Goal: Transaction & Acquisition: Purchase product/service

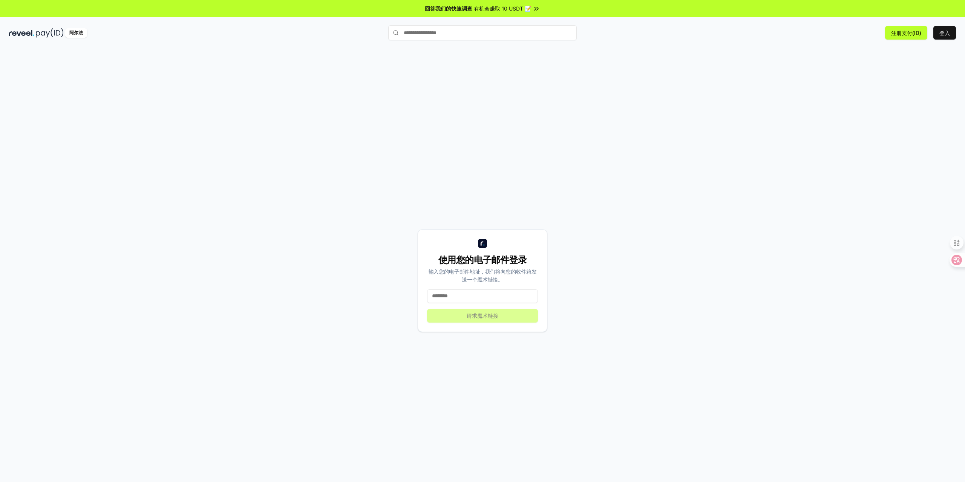
click at [482, 290] on input at bounding box center [482, 296] width 111 height 14
type input "**********"
click at [497, 314] on font "请求魔术链接" at bounding box center [482, 315] width 32 height 6
click at [470, 296] on input at bounding box center [482, 296] width 111 height 14
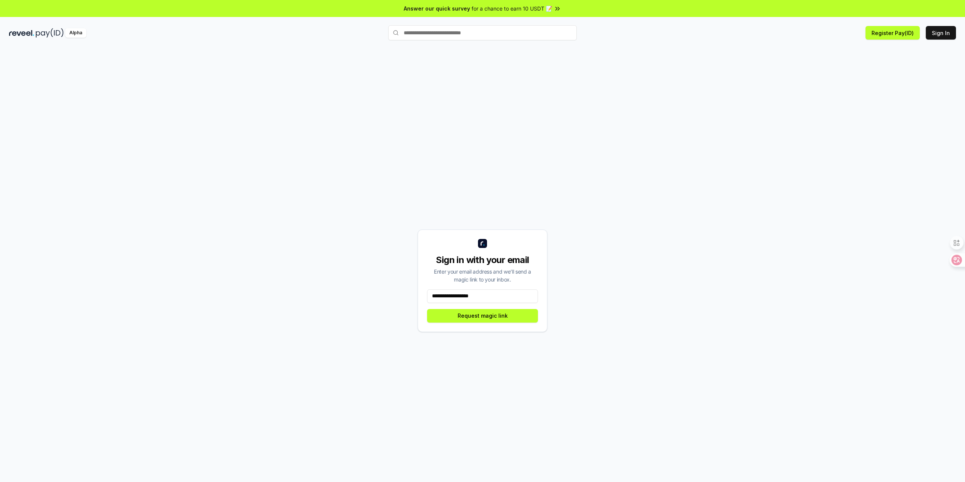
drag, startPoint x: 485, startPoint y: 296, endPoint x: 407, endPoint y: 294, distance: 77.6
click at [407, 294] on div "**********" at bounding box center [482, 281] width 947 height 446
type input "**********"
click at [489, 313] on button "Request magic link" at bounding box center [482, 316] width 111 height 14
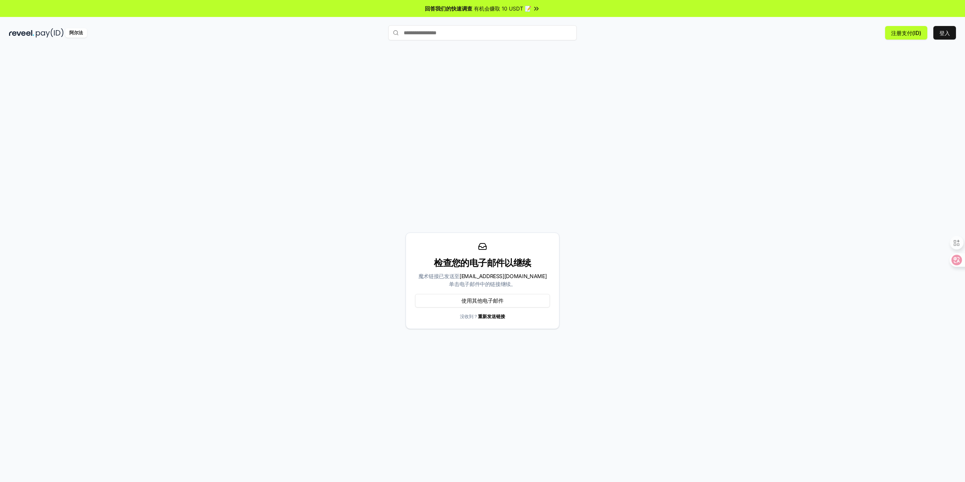
click at [498, 317] on font "重新发送链接" at bounding box center [491, 317] width 27 height 6
click at [489, 317] on font "重新发送链接" at bounding box center [491, 317] width 27 height 6
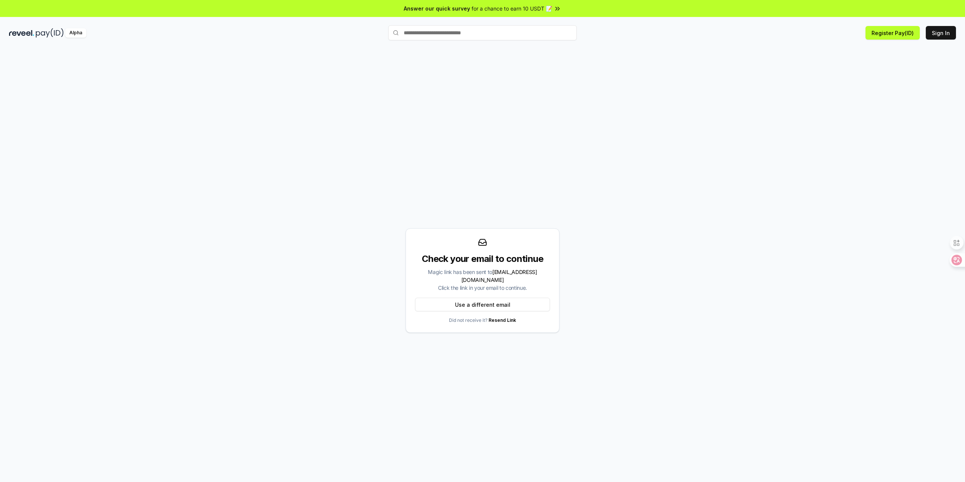
click at [499, 317] on link "Resend Link" at bounding box center [502, 320] width 28 height 6
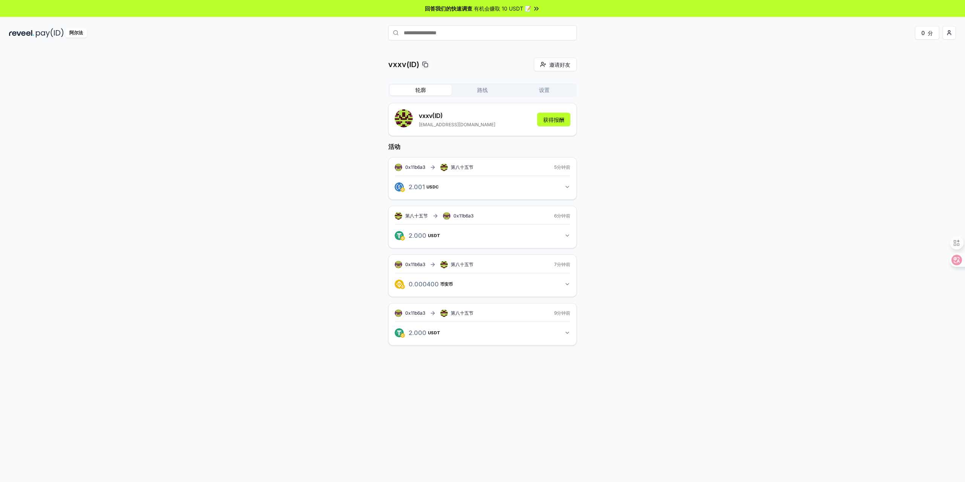
click at [428, 91] on button "轮廓" at bounding box center [421, 90] width 62 height 11
click at [480, 38] on input "text" at bounding box center [482, 32] width 188 height 15
type input "*********"
click at [243, 240] on div "vxxv(ID) 邀请好友 邀请 轮廓 路线 设置 vxxv (ID) qutian888@gmail.com 获得报酬 活动 0x11b6a3 第八十五节 …" at bounding box center [482, 208] width 947 height 300
click at [569, 51] on span "支付" at bounding box center [565, 47] width 15 height 11
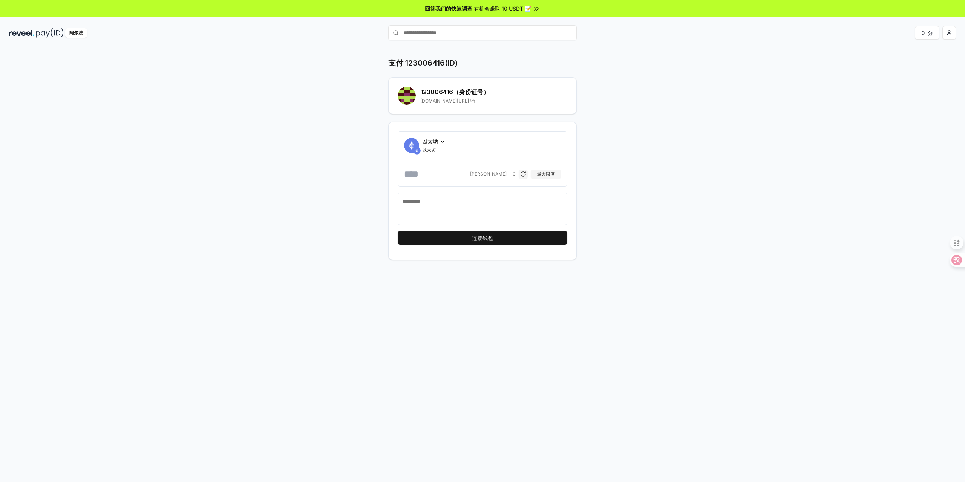
click at [438, 144] on div "以太坊" at bounding box center [433, 142] width 23 height 8
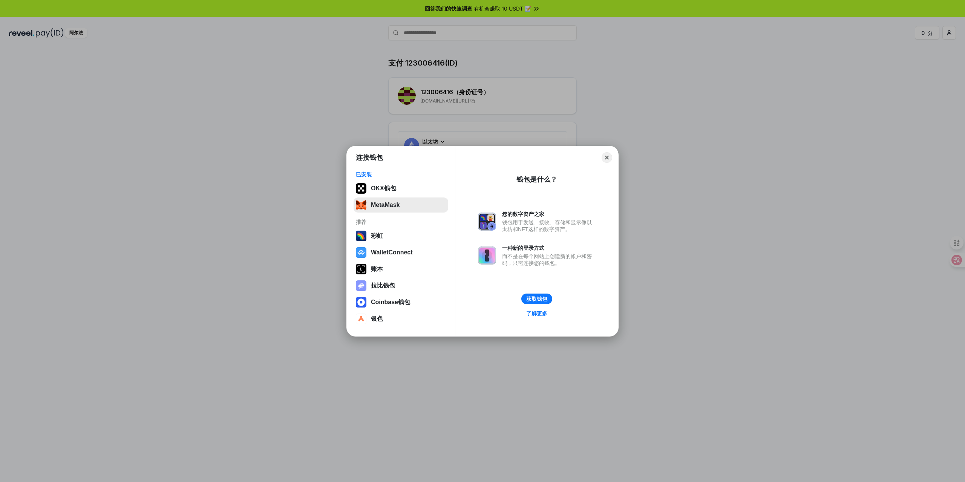
click at [424, 210] on button "MetaMask" at bounding box center [400, 204] width 95 height 15
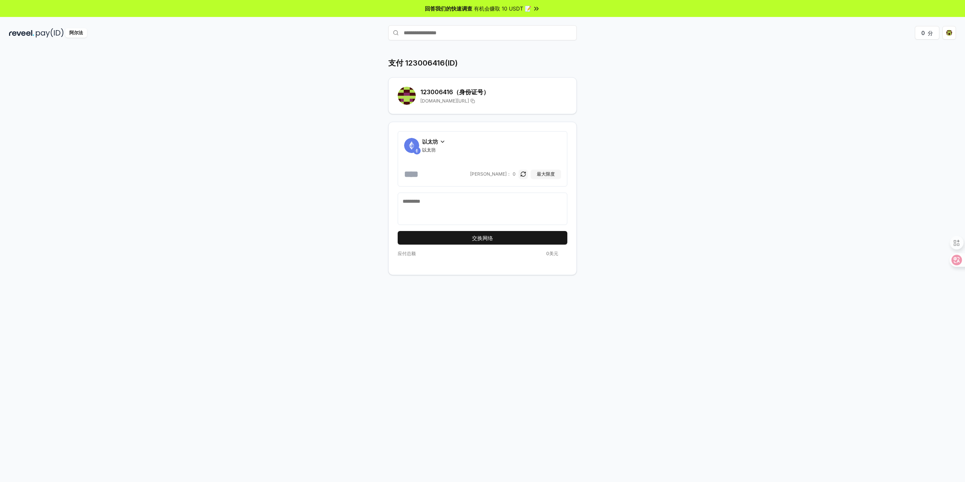
click at [433, 144] on font "以太坊" at bounding box center [430, 141] width 16 height 6
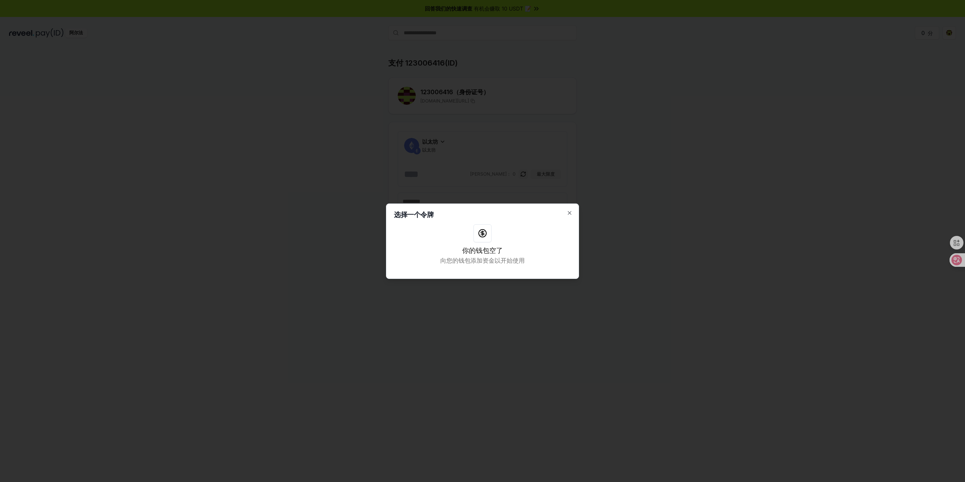
click at [569, 209] on div "选择一个令牌 你的钱包空了 向您的钱包添加资金以开始使用 关闭" at bounding box center [482, 240] width 193 height 75
click at [567, 211] on icon "button" at bounding box center [569, 213] width 6 height 6
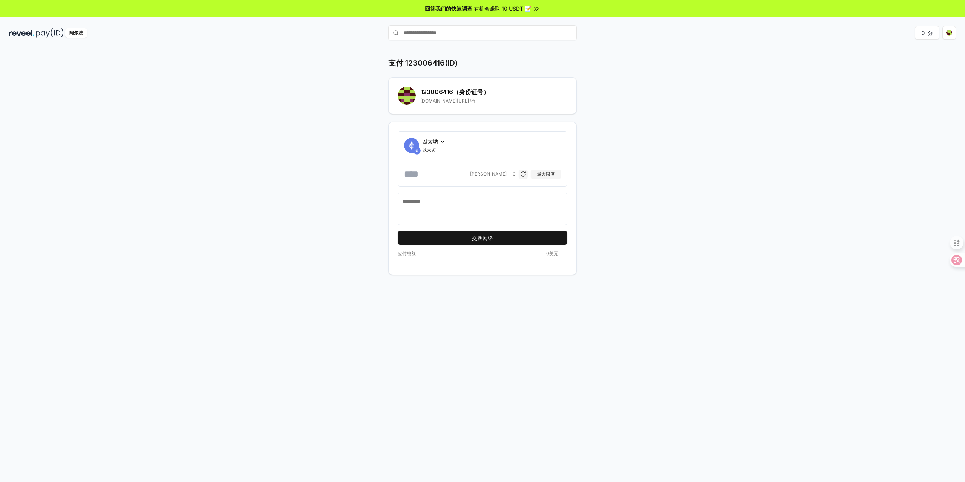
click at [761, 166] on div "支付 123006416(ID) 123006416 （身份证号） reveel.id/pay/123006416 以太坊 以太坊 平衡： 0 最大限度 交换…" at bounding box center [482, 273] width 965 height 461
click at [425, 138] on span "以太坊" at bounding box center [430, 142] width 16 height 8
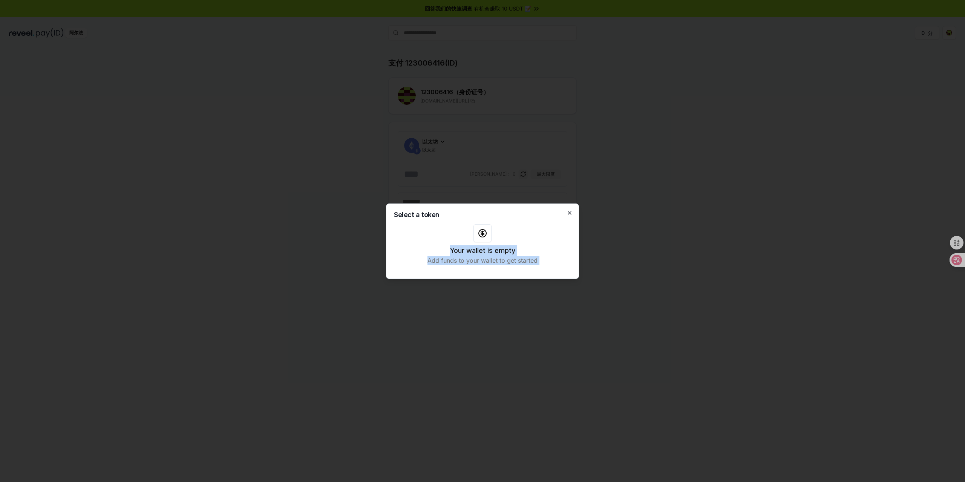
click at [569, 211] on div "Select a token Your wallet is empty Add funds to your wallet to get started Clo…" at bounding box center [482, 240] width 193 height 75
click at [570, 210] on icon "button" at bounding box center [569, 213] width 6 height 6
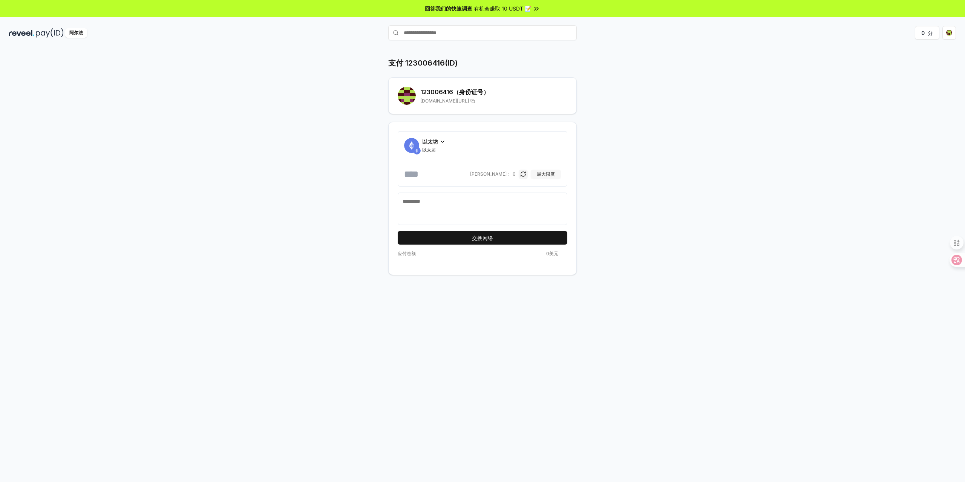
click at [541, 173] on font "最大限度" at bounding box center [546, 174] width 18 height 6
click at [520, 172] on button "button" at bounding box center [522, 174] width 9 height 9
click at [525, 175] on button "button" at bounding box center [522, 174] width 9 height 9
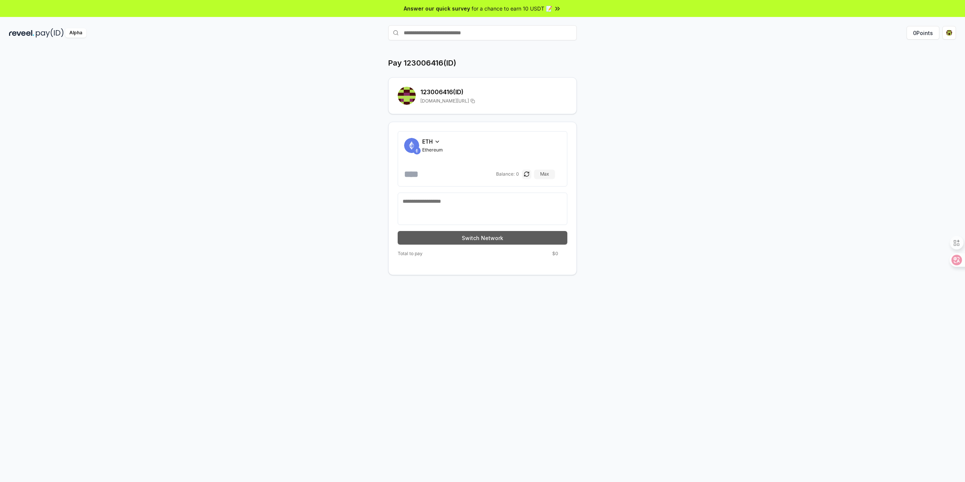
click at [482, 236] on button "Switch Network" at bounding box center [483, 238] width 170 height 14
click at [547, 174] on button "Max" at bounding box center [550, 174] width 21 height 9
drag, startPoint x: 465, startPoint y: 175, endPoint x: 425, endPoint y: 176, distance: 39.9
click at [425, 176] on input "**********" at bounding box center [443, 174] width 79 height 12
click at [448, 176] on input "**********" at bounding box center [443, 174] width 79 height 12
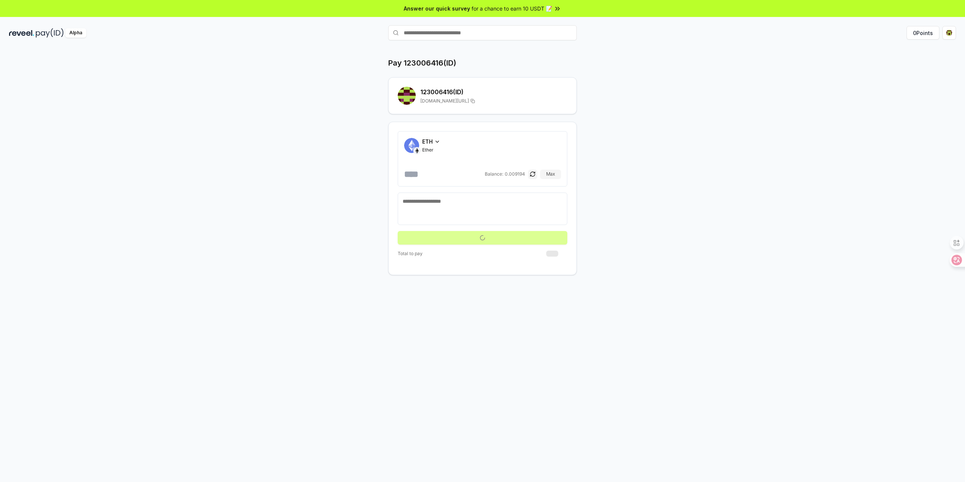
drag, startPoint x: 456, startPoint y: 175, endPoint x: 424, endPoint y: 175, distance: 32.4
click at [424, 175] on input "**********" at bounding box center [443, 174] width 79 height 12
type input "**********"
drag, startPoint x: 729, startPoint y: 188, endPoint x: 736, endPoint y: 185, distance: 6.9
click at [730, 188] on div "**********" at bounding box center [482, 273] width 965 height 461
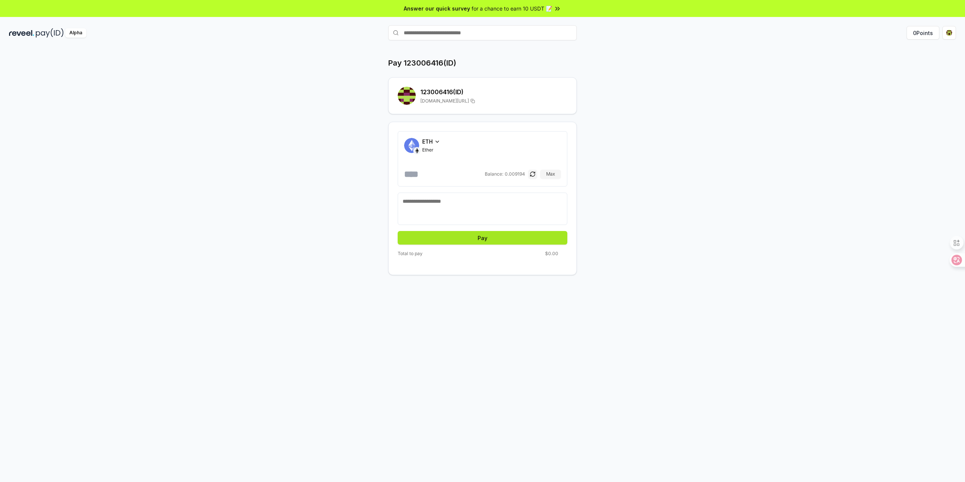
click at [514, 233] on button "Pay" at bounding box center [483, 238] width 170 height 14
click at [483, 240] on button "Pay" at bounding box center [483, 238] width 170 height 14
click at [35, 33] on div "Alpha" at bounding box center [166, 32] width 315 height 9
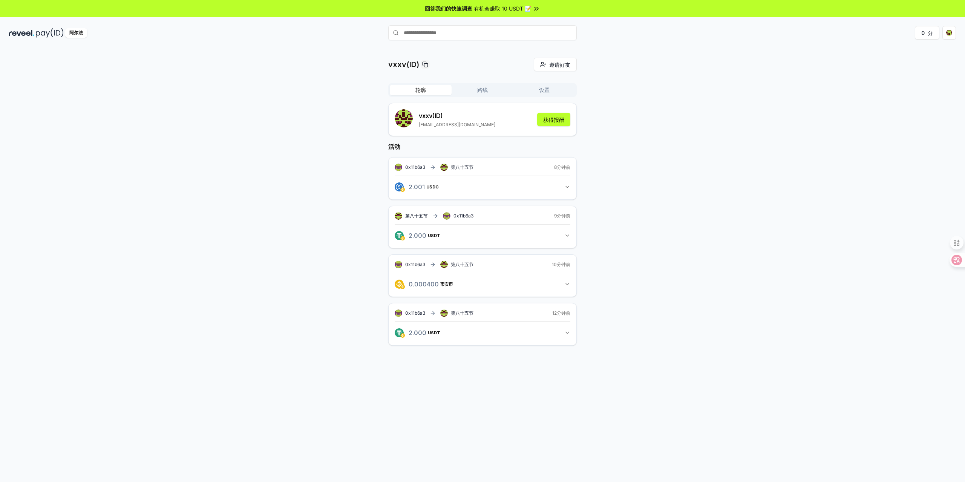
click at [743, 193] on div "vxxv(ID) 邀请好友 邀请 轮廓 路线 设置 vxxv (ID) [EMAIL_ADDRESS][DOMAIN_NAME] 获得报酬 活动 0x11b6…" at bounding box center [482, 208] width 947 height 300
click at [480, 89] on font "路线" at bounding box center [482, 90] width 11 height 6
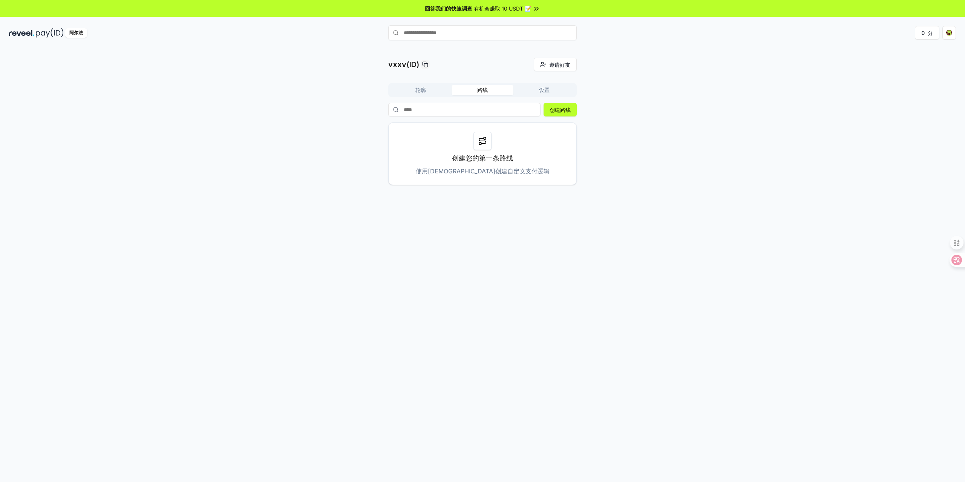
click at [480, 138] on icon at bounding box center [482, 140] width 9 height 9
click at [478, 163] on p "创建您的第一条路线" at bounding box center [482, 158] width 61 height 11
click at [478, 174] on font "使用[DEMOGRAPHIC_DATA]创建自定义支付逻辑" at bounding box center [483, 171] width 134 height 8
drag, startPoint x: 504, startPoint y: 169, endPoint x: 508, endPoint y: 169, distance: 4.2
click at [505, 169] on font "使用[DEMOGRAPHIC_DATA]创建自定义支付逻辑" at bounding box center [483, 171] width 134 height 8
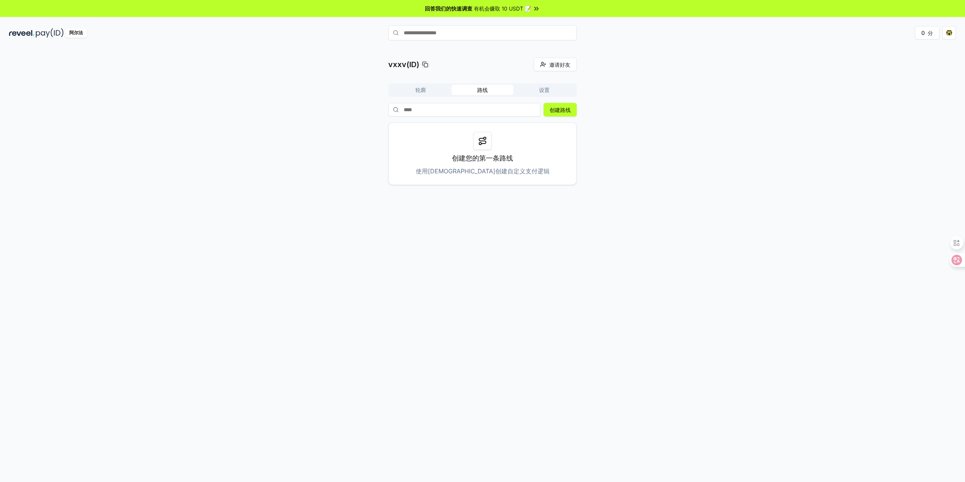
drag, startPoint x: 509, startPoint y: 169, endPoint x: 516, endPoint y: 163, distance: 8.5
click at [509, 168] on font "使用路由创建自定义支付逻辑" at bounding box center [483, 171] width 134 height 8
click at [514, 103] on input at bounding box center [464, 110] width 152 height 14
click at [552, 107] on font "创建路线" at bounding box center [559, 110] width 21 height 6
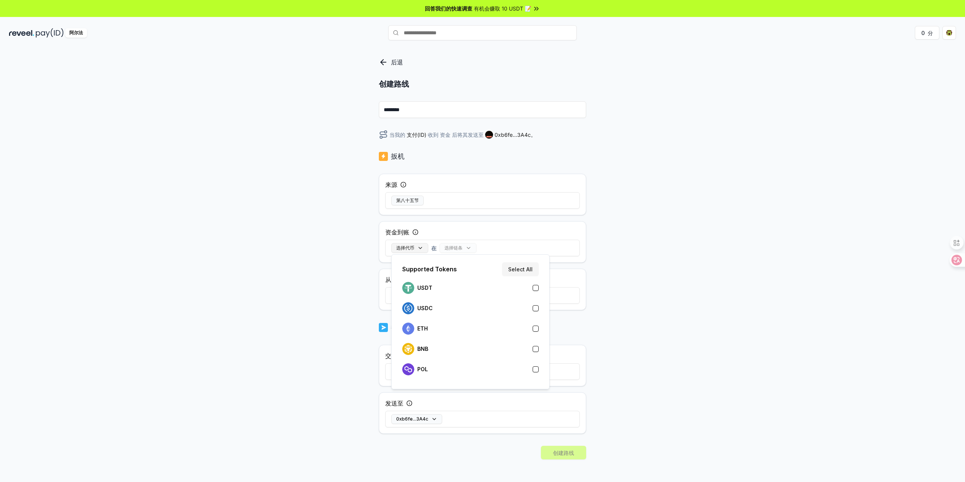
click at [410, 248] on font "选择代币" at bounding box center [405, 248] width 18 height 6
click at [445, 305] on div "USDC" at bounding box center [470, 308] width 136 height 12
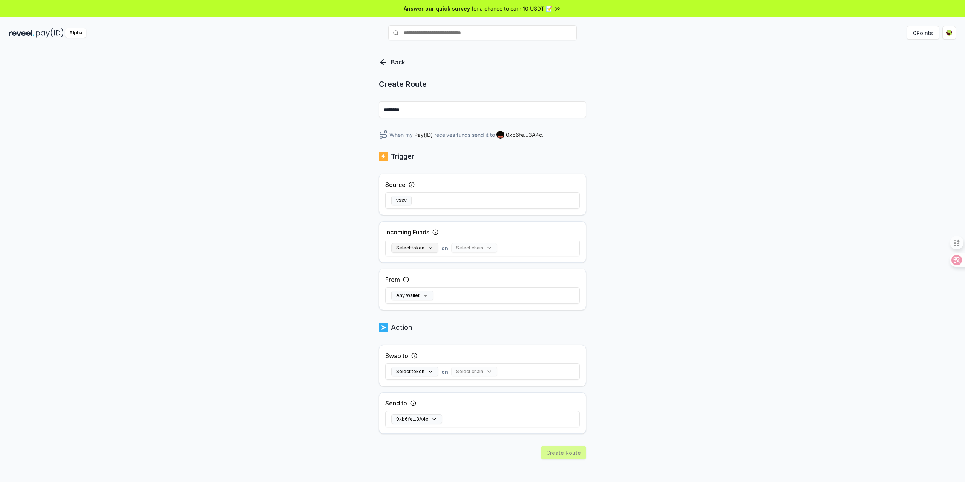
click at [427, 246] on button "Select token" at bounding box center [414, 248] width 47 height 10
click at [532, 307] on div "USDC" at bounding box center [470, 308] width 136 height 12
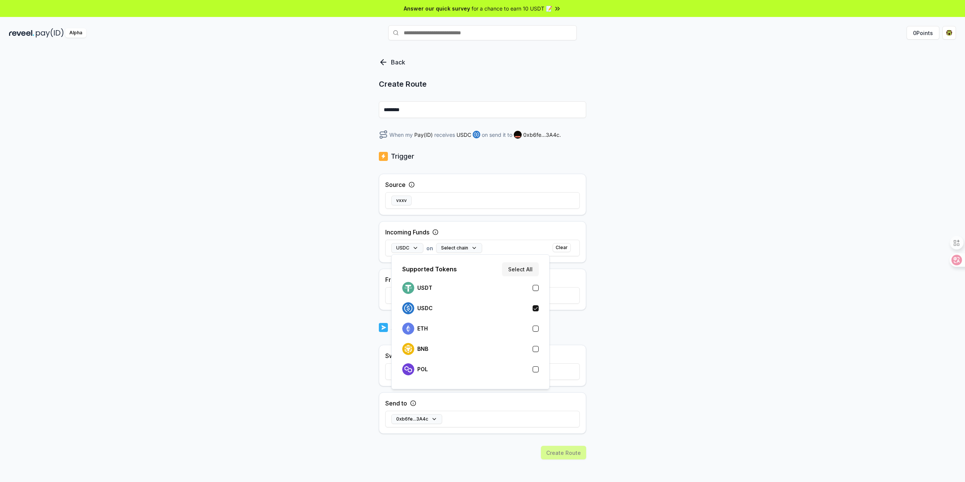
click at [625, 277] on div "Back Create Route ******** When my Pay(ID) receives USDC on send it to 0xb6fe..…" at bounding box center [482, 273] width 965 height 461
click at [465, 249] on button "Select chain" at bounding box center [459, 248] width 46 height 10
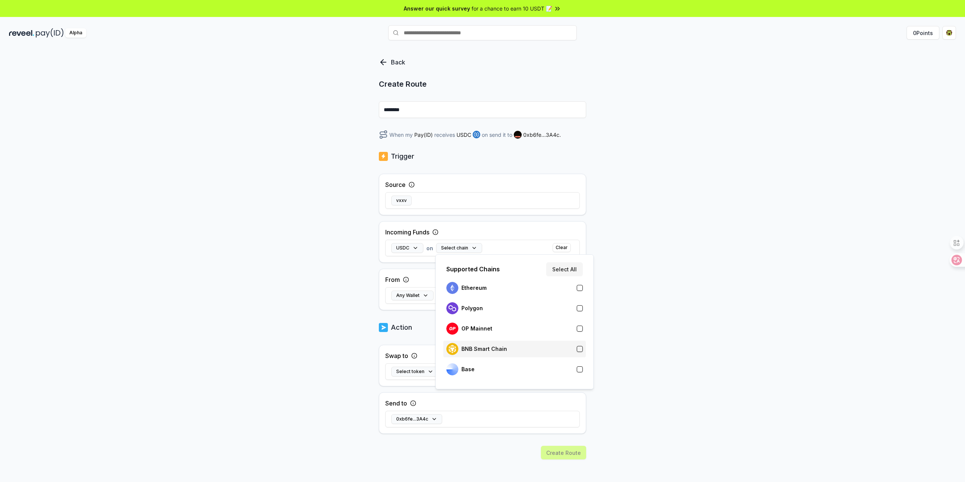
click at [529, 349] on div "BNB Smart Chain" at bounding box center [514, 349] width 136 height 12
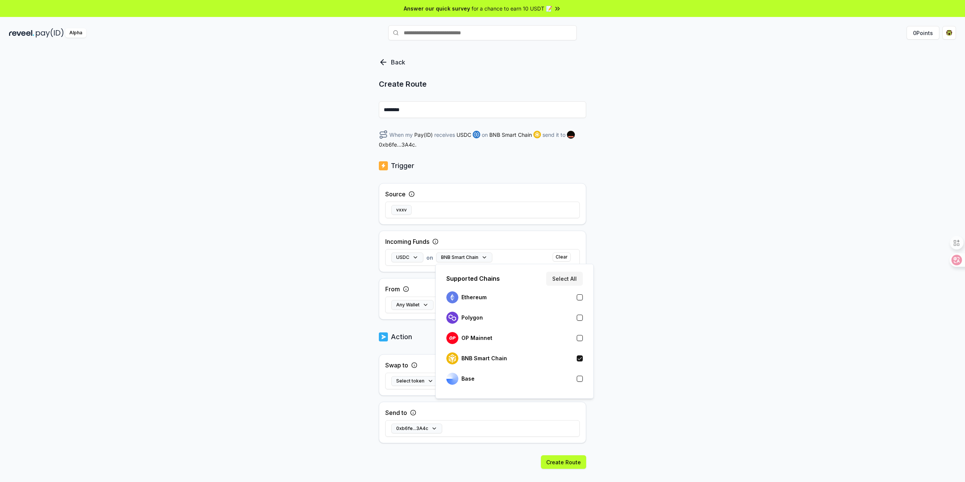
click at [658, 253] on div "Back Create Route ******** When my Pay(ID) receives USDC on BNB Smart Chain sen…" at bounding box center [482, 273] width 965 height 461
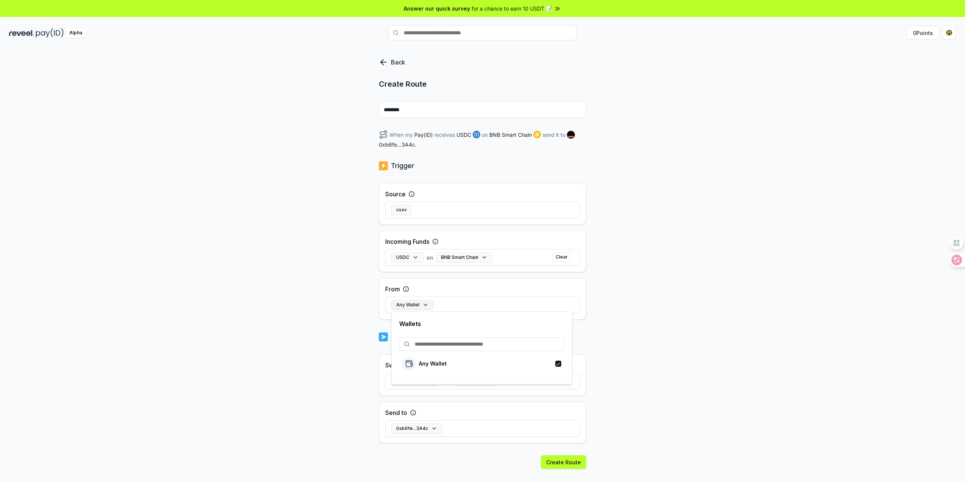
click at [414, 305] on button "Any Wallet" at bounding box center [412, 305] width 42 height 10
click at [693, 259] on div "Back Create Route ******** When my Pay(ID) receives USDC on BNB Smart Chain sen…" at bounding box center [482, 273] width 965 height 461
click at [527, 302] on div "Any Wallet" at bounding box center [482, 305] width 194 height 22
click at [503, 310] on div "Any Wallet" at bounding box center [482, 305] width 194 height 22
click at [425, 309] on button "Any Wallet" at bounding box center [412, 305] width 42 height 10
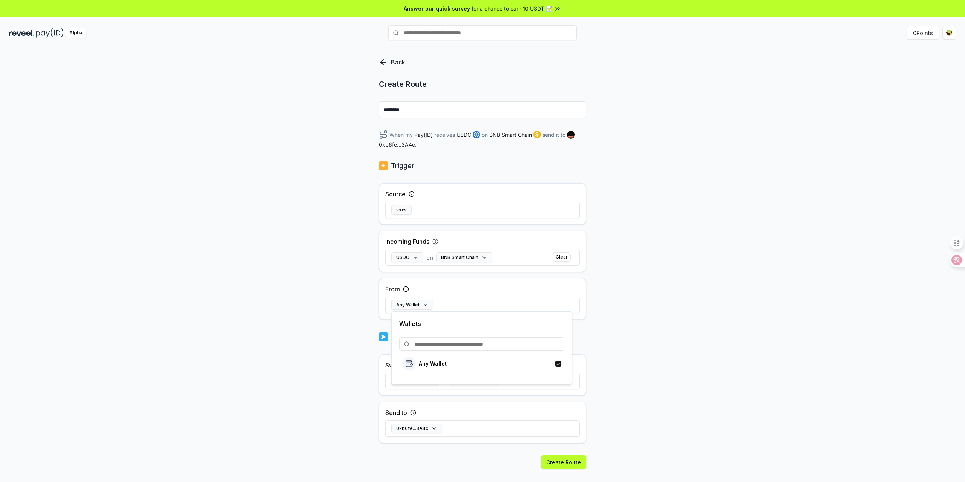
click at [430, 347] on input at bounding box center [481, 344] width 165 height 14
click at [463, 363] on div "Any Wallet" at bounding box center [481, 364] width 159 height 14
click at [736, 240] on div "Back Create Route ******** When my Pay(ID) receives USDC on BNB Smart Chain sen…" at bounding box center [482, 273] width 965 height 461
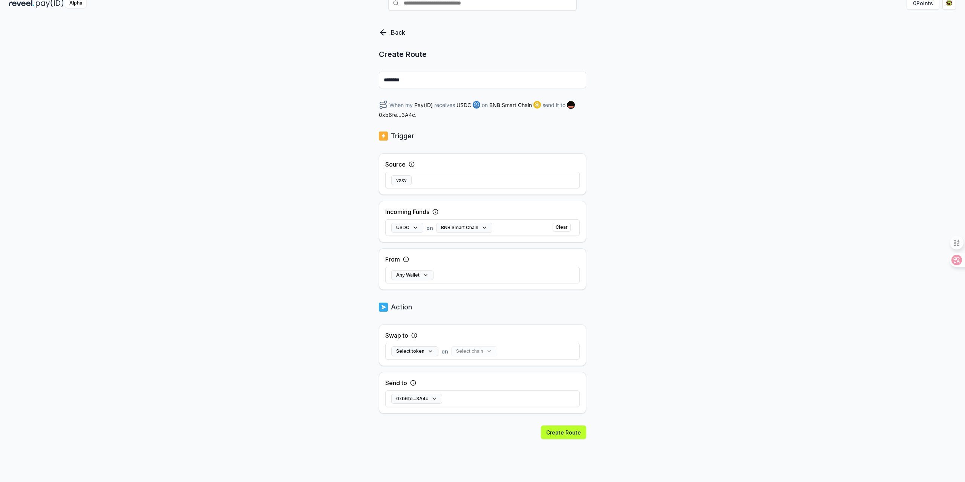
scroll to position [38, 0]
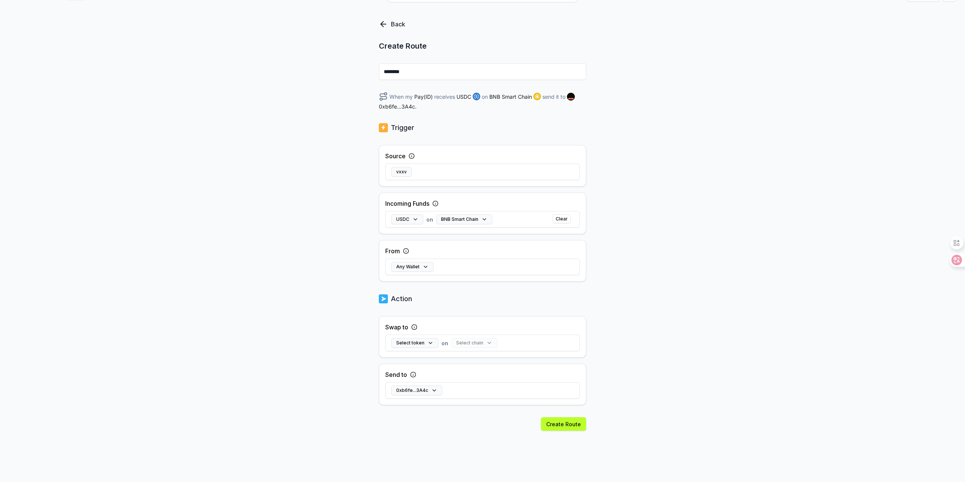
click at [579, 97] on div "When my Pay(ID) receives USDC on BNB Smart Chain send it to 0xb6fe...3A4c ." at bounding box center [482, 101] width 207 height 18
click at [574, 97] on rect at bounding box center [571, 97] width 8 height 8
click at [404, 105] on span "0xb6fe...3A4c ." at bounding box center [398, 106] width 38 height 8
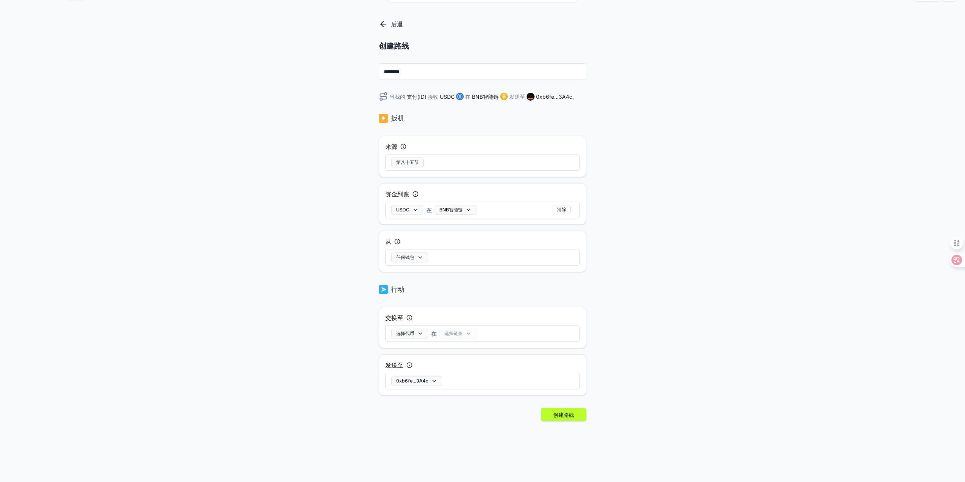
click at [405, 145] on circle at bounding box center [403, 146] width 5 height 5
click at [529, 209] on div "USDC 在 BNB智能链 清除" at bounding box center [482, 210] width 194 height 22
click at [492, 212] on div "USDC 在 BNB智能链 清除" at bounding box center [482, 210] width 194 height 22
click at [420, 254] on button "任何钱包" at bounding box center [409, 257] width 37 height 10
click at [447, 237] on div "从 任何钱包" at bounding box center [482, 251] width 207 height 41
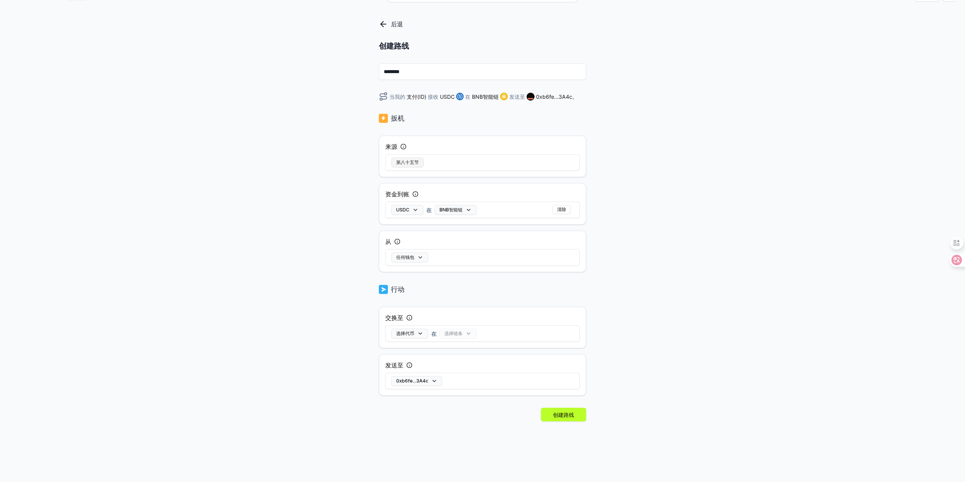
click at [423, 161] on button "第八十五节" at bounding box center [407, 163] width 32 height 10
click at [416, 161] on font "第八十五节" at bounding box center [407, 162] width 23 height 6
click at [559, 208] on font "清除" at bounding box center [561, 209] width 9 height 6
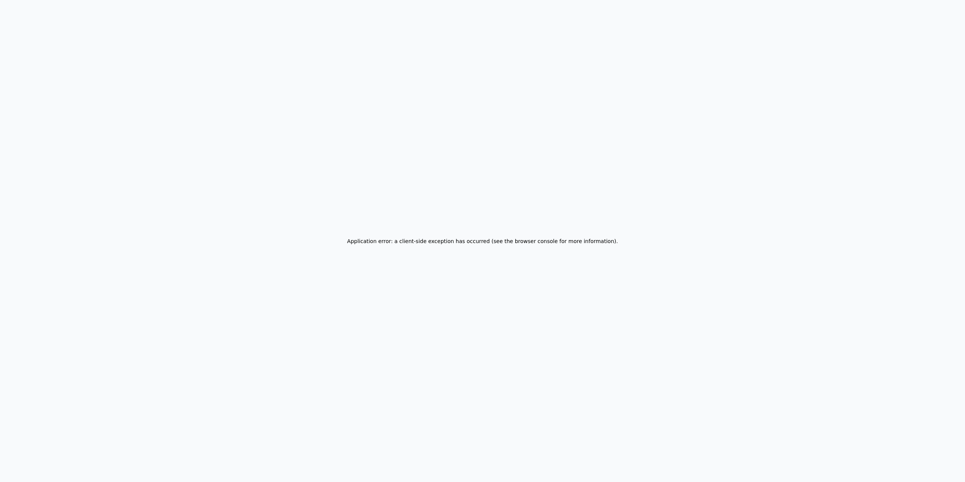
scroll to position [0, 0]
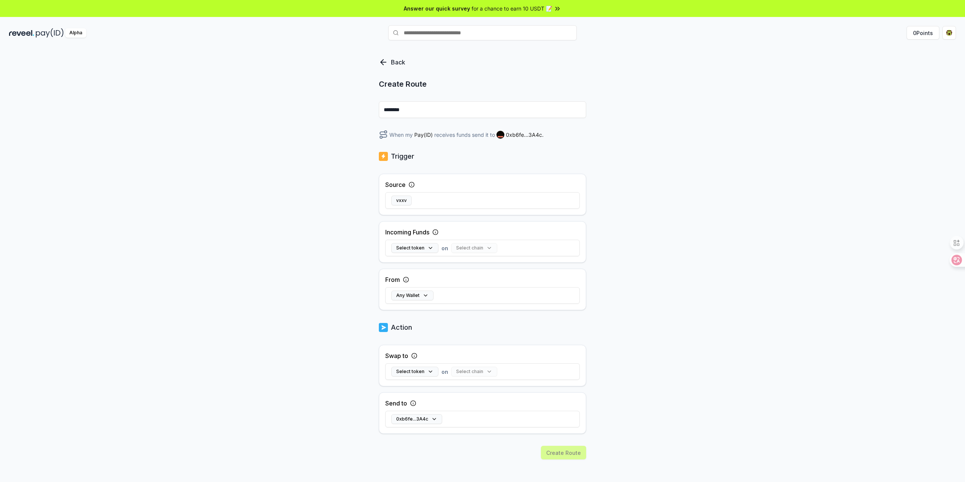
click at [383, 65] on icon at bounding box center [383, 62] width 9 height 9
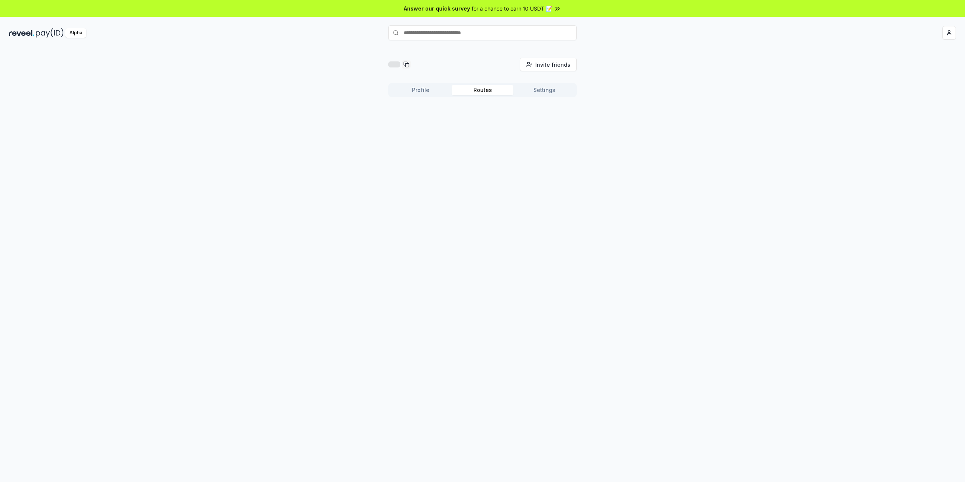
click at [379, 63] on div "Invite friends Invite Profile Routes Settings" at bounding box center [482, 80] width 947 height 45
click at [537, 88] on button "Settings" at bounding box center [544, 90] width 62 height 11
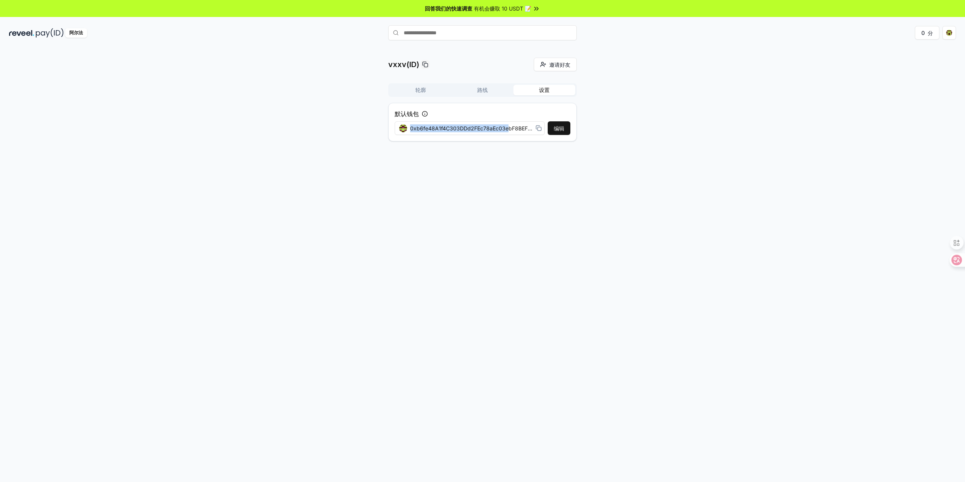
drag, startPoint x: 507, startPoint y: 127, endPoint x: 620, endPoint y: 124, distance: 112.7
click at [620, 124] on div "vxxv(ID) 邀请好友 邀请 轮廓 路线 设置 默认钱包 编辑 0xb6fe48A1f4C303DDd2FEc78aEc03ebF8BEFb3A4c" at bounding box center [482, 103] width 947 height 90
click at [511, 128] on font "0xb6fe48A1f4C303DDd2FEc78aEc03ebF8BEFb3A4c" at bounding box center [477, 128] width 135 height 6
click at [538, 127] on rect at bounding box center [538, 128] width 3 height 3
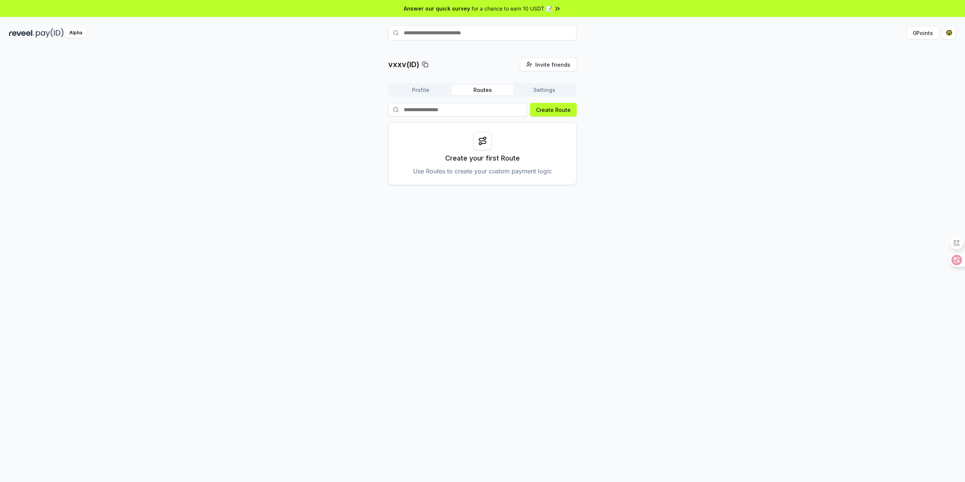
click at [496, 93] on button "Routes" at bounding box center [482, 90] width 62 height 11
click at [471, 38] on input "text" at bounding box center [482, 32] width 188 height 15
paste input "**********"
type input "**********"
click at [564, 32] on icon at bounding box center [566, 32] width 9 height 9
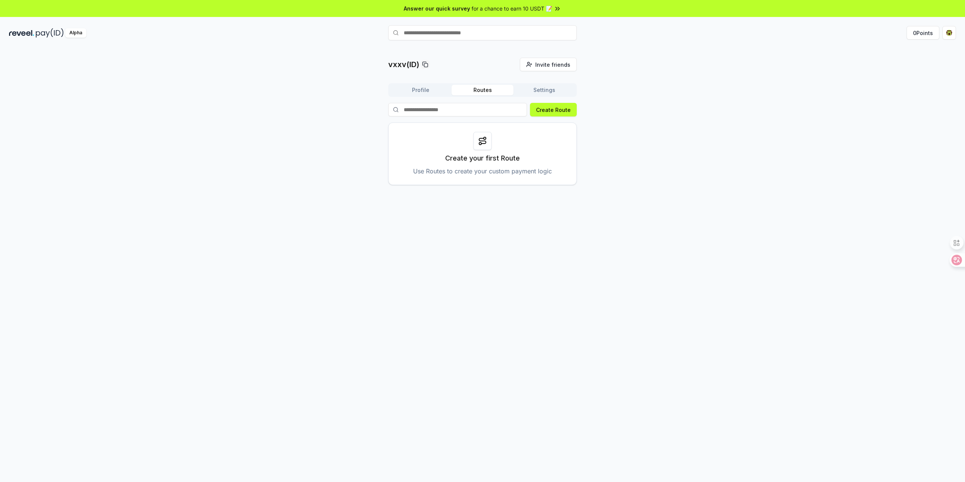
click at [425, 90] on button "Profile" at bounding box center [421, 90] width 62 height 11
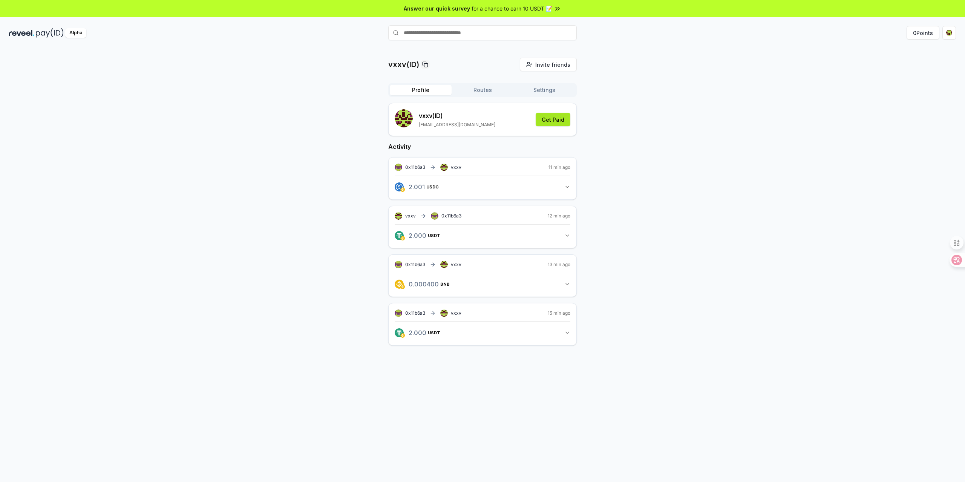
click at [557, 113] on button "Get Paid" at bounding box center [552, 120] width 35 height 14
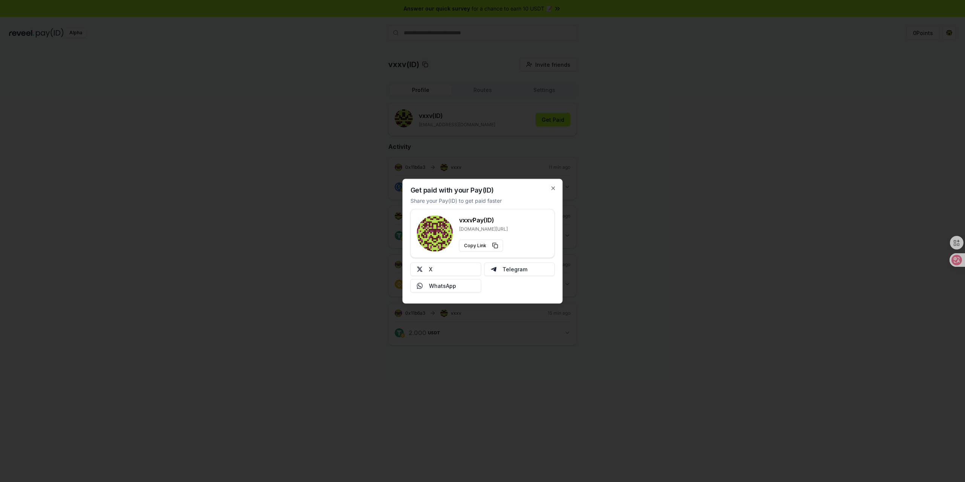
click at [710, 111] on div at bounding box center [482, 241] width 965 height 482
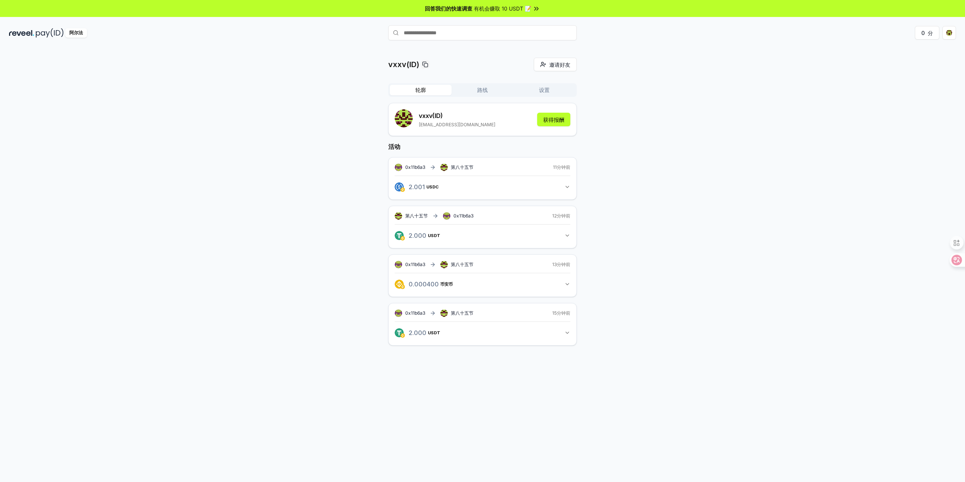
click at [766, 103] on div "vxxv(ID) 邀请好友 邀请 轮廓 路线 设置 vxxv (ID) qutian888@gmail.com 获得报酬 活动 0x11b6a3 第八十五节 …" at bounding box center [482, 208] width 947 height 300
click at [944, 27] on html "回答我们的快速调查 有机会赚取 10 USDT 📝 阿尔法 0 分 vxxv(ID) 邀请好友 邀请 轮廓 路线 设置 vxxv (ID) qutian888…" at bounding box center [482, 241] width 965 height 482
click at [569, 188] on html "回答我们的快速调查 有机会赚取 10 USDT 📝 阿尔法 0 分 vxxv(ID) 邀请好友 邀请 轮廓 路线 设置 vxxv (ID) qutian888…" at bounding box center [482, 241] width 965 height 482
click at [568, 188] on icon "button" at bounding box center [567, 187] width 6 height 6
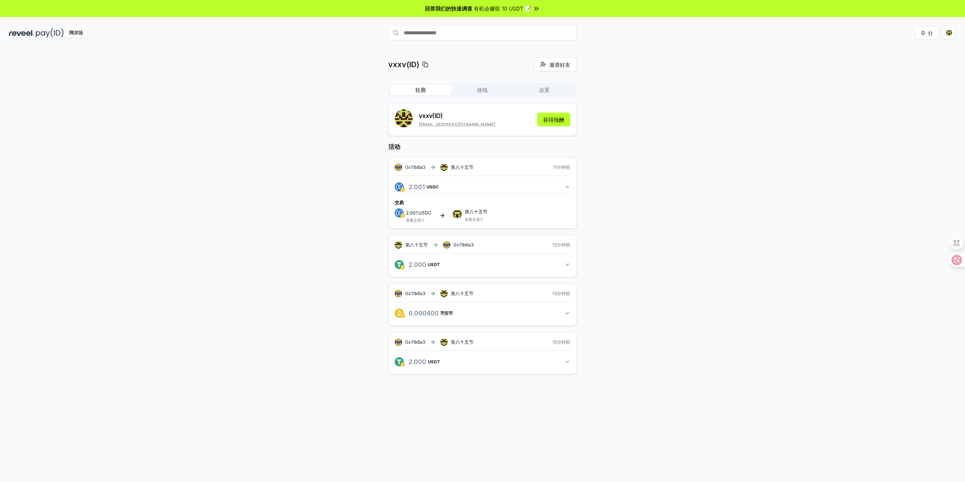
click at [474, 90] on button "路线" at bounding box center [482, 90] width 62 height 11
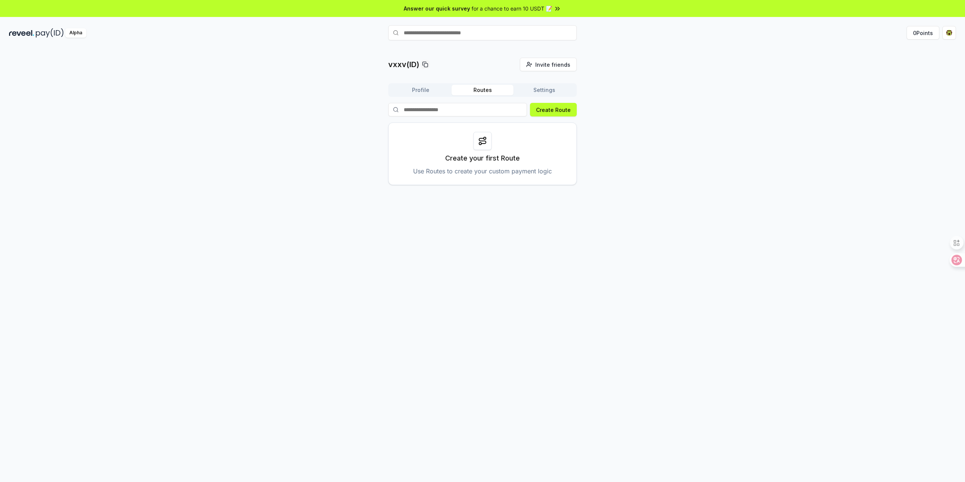
click at [522, 165] on div "Create your first Route Use Routes to create your custom payment logic" at bounding box center [482, 153] width 188 height 63
click at [514, 173] on p "Use Routes to create your custom payment logic" at bounding box center [482, 171] width 139 height 9
click at [491, 162] on p "Create your first Route" at bounding box center [482, 158] width 75 height 11
drag, startPoint x: 477, startPoint y: 156, endPoint x: 477, endPoint y: 152, distance: 3.8
click at [477, 156] on p "Create your first Route" at bounding box center [482, 158] width 75 height 11
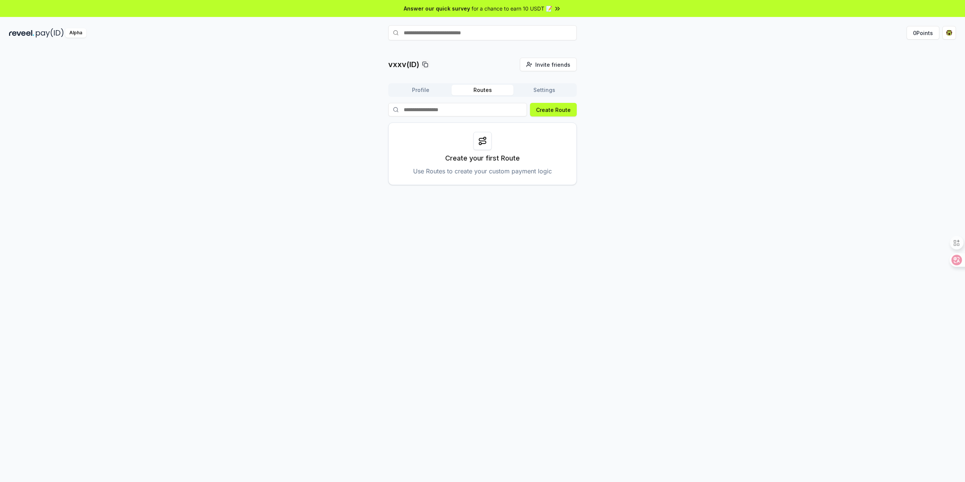
click at [480, 144] on circle at bounding box center [480, 143] width 2 height 2
click at [446, 172] on p "Use Routes to create your custom payment logic" at bounding box center [482, 171] width 139 height 9
drag, startPoint x: 431, startPoint y: 174, endPoint x: 454, endPoint y: 167, distance: 23.5
click at [432, 173] on p "Use Routes to create your custom payment logic" at bounding box center [482, 171] width 139 height 9
drag, startPoint x: 461, startPoint y: 167, endPoint x: 520, endPoint y: 164, distance: 58.8
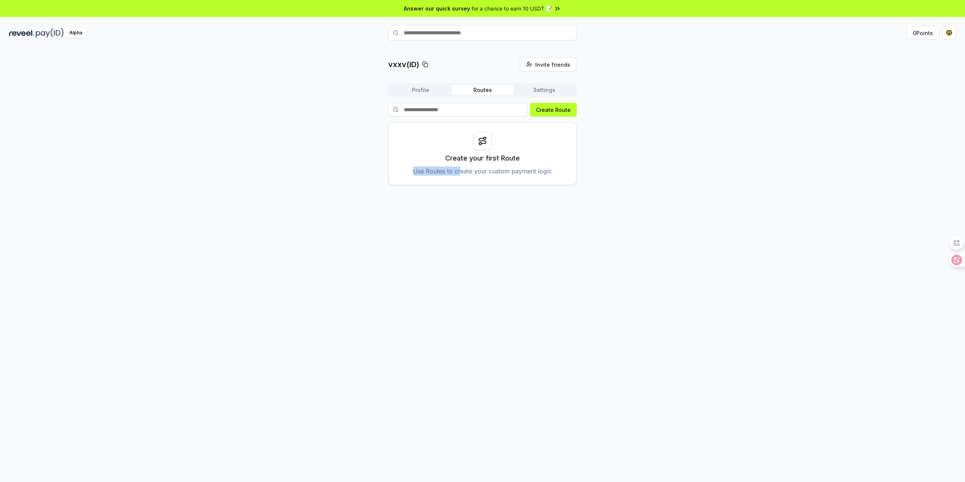
click at [518, 164] on div "Create your first Route Use Routes to create your custom payment logic" at bounding box center [482, 153] width 188 height 63
drag, startPoint x: 500, startPoint y: 134, endPoint x: 541, endPoint y: 115, distance: 45.5
click at [500, 134] on div "Create your first Route Use Routes to create your custom payment logic" at bounding box center [482, 153] width 188 height 63
click at [555, 108] on button "Create Route" at bounding box center [553, 110] width 47 height 14
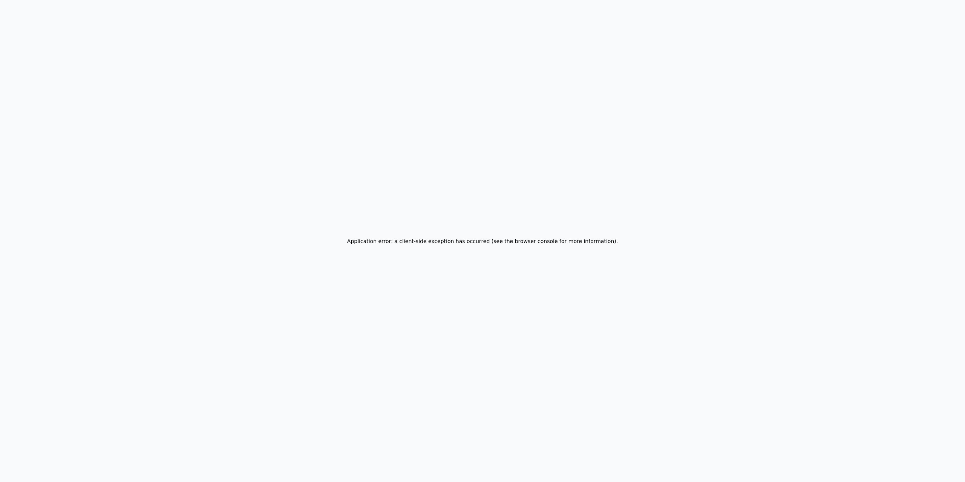
drag, startPoint x: 899, startPoint y: 3, endPoint x: 659, endPoint y: 38, distance: 242.9
click at [672, 37] on div "Application error: a client-side exception has occurred (see the browser consol…" at bounding box center [482, 241] width 965 height 482
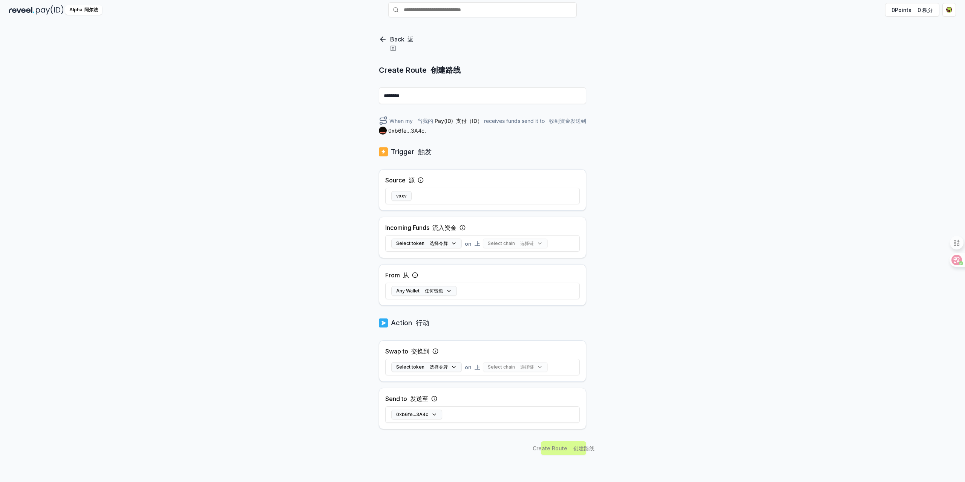
scroll to position [52, 0]
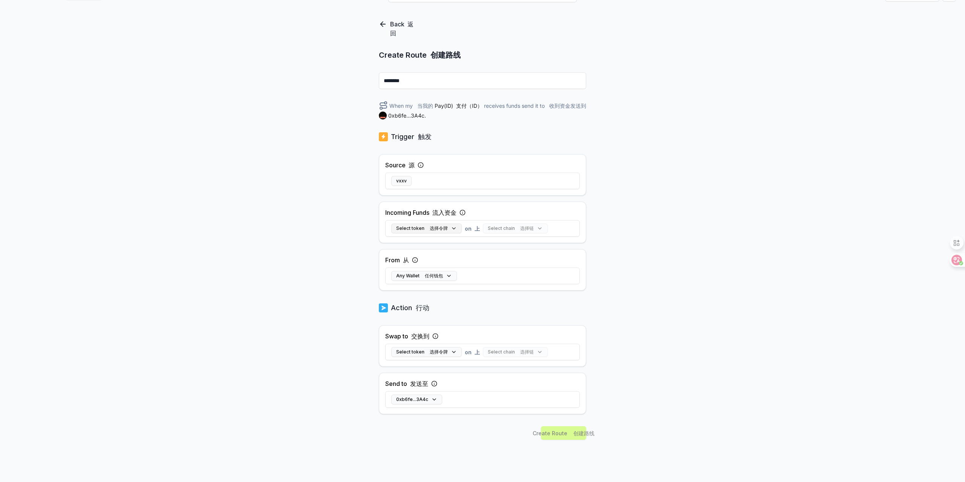
click at [450, 228] on button "Select token 选择令牌" at bounding box center [426, 228] width 70 height 10
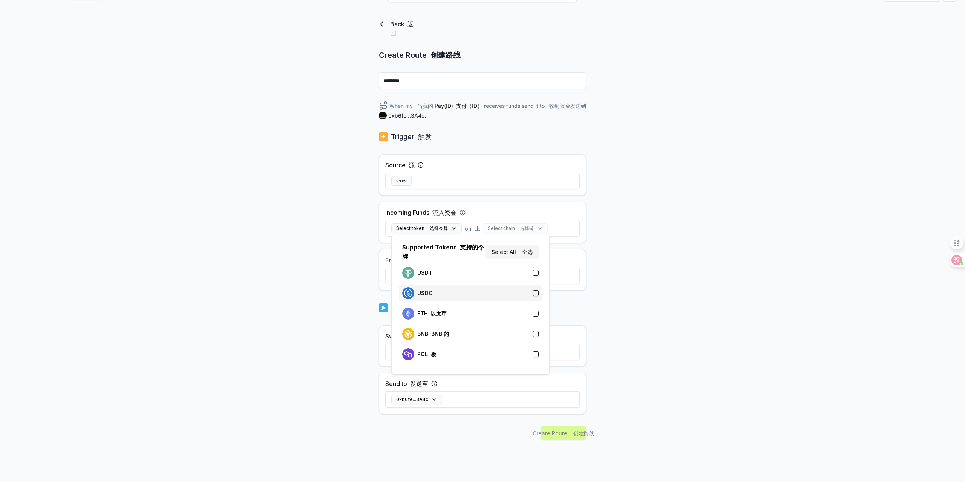
click at [501, 291] on div "USDC" at bounding box center [470, 293] width 136 height 12
click at [633, 255] on div "Back 返回 Create Route 创建路线 ******** When my 当我的 Pay(ID) 支付（ID） receives 接收 USDC …" at bounding box center [482, 235] width 965 height 461
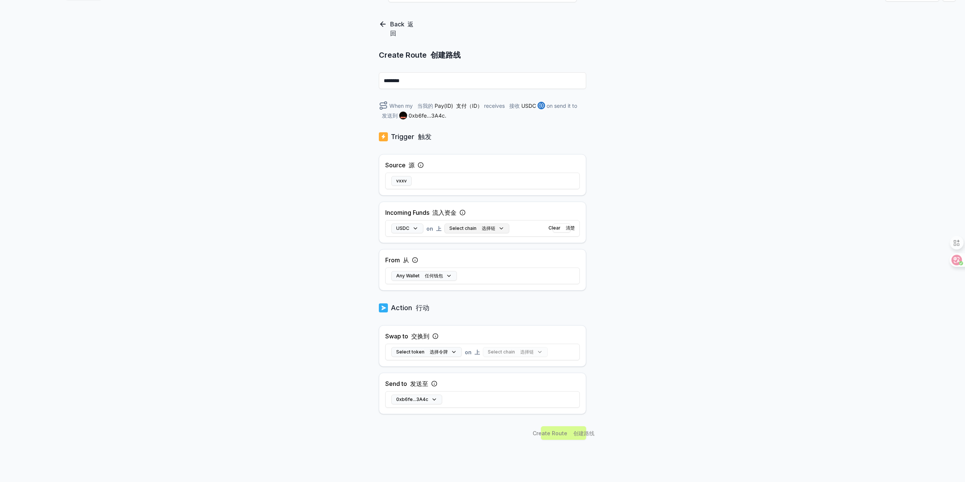
click at [495, 226] on button "Select chain 选择链" at bounding box center [476, 228] width 65 height 10
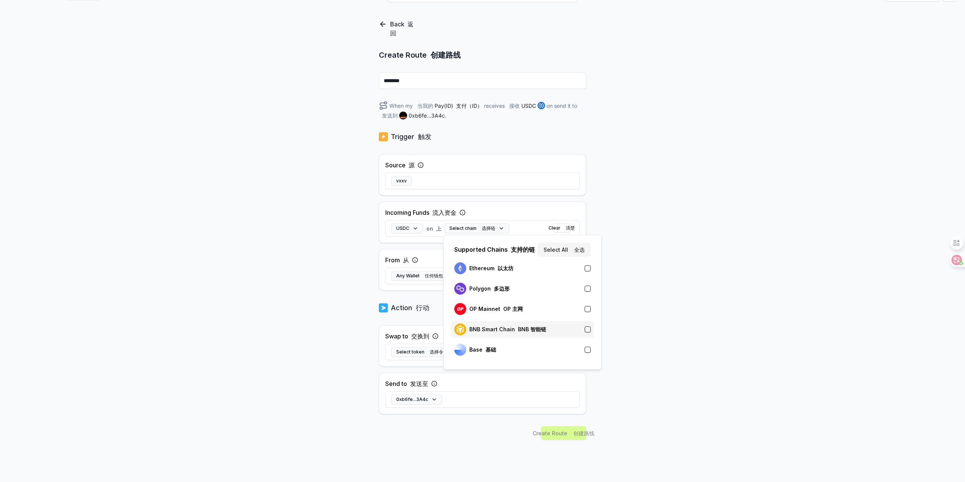
click at [583, 331] on div "BNB Smart Chain BNB 智能链" at bounding box center [522, 329] width 136 height 12
click at [651, 240] on div "Back 返回 Create Route 创建路线 ******** When my 当我的 Pay(ID) 支付（ID） receives 接收 USDC …" at bounding box center [482, 235] width 965 height 461
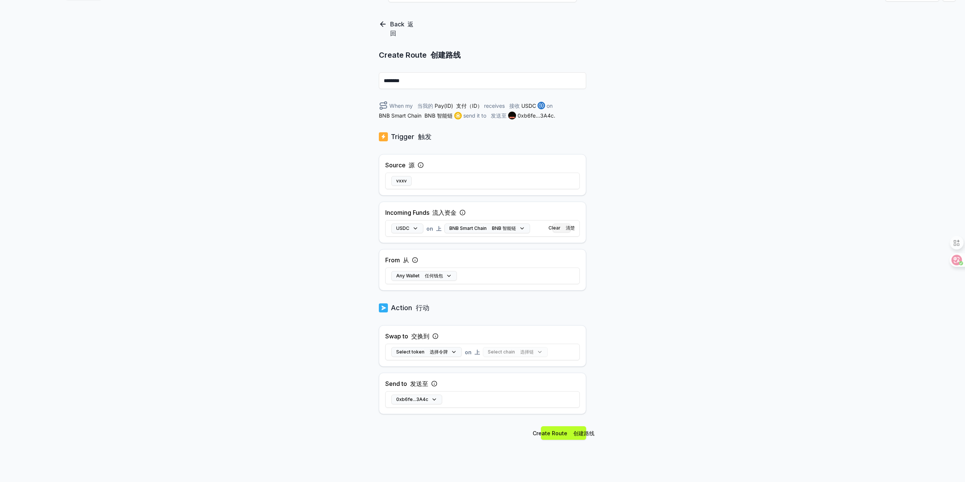
click at [561, 228] on button "Clear 清楚" at bounding box center [561, 227] width 18 height 9
click at [517, 227] on div "Select chain 选择链" at bounding box center [515, 228] width 65 height 10
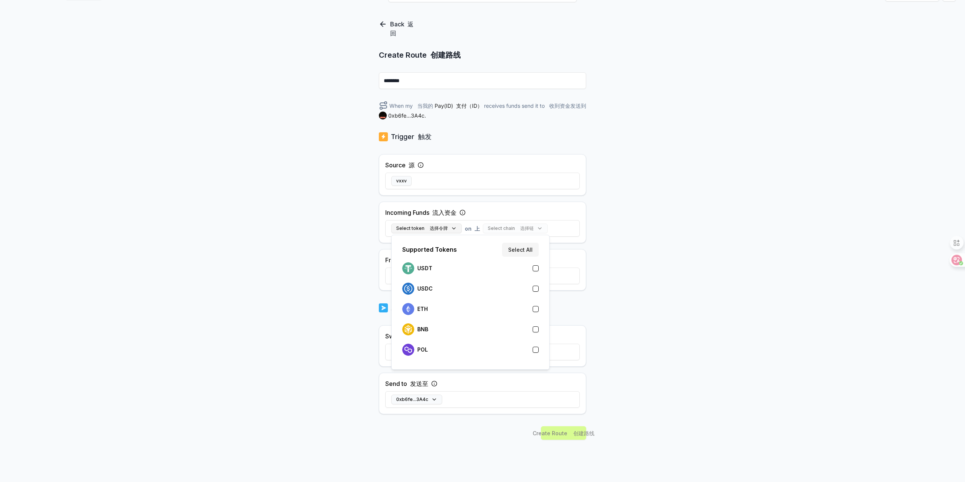
click at [438, 228] on font "选择令牌" at bounding box center [439, 228] width 18 height 6
click at [431, 297] on div "USDC" at bounding box center [417, 293] width 31 height 12
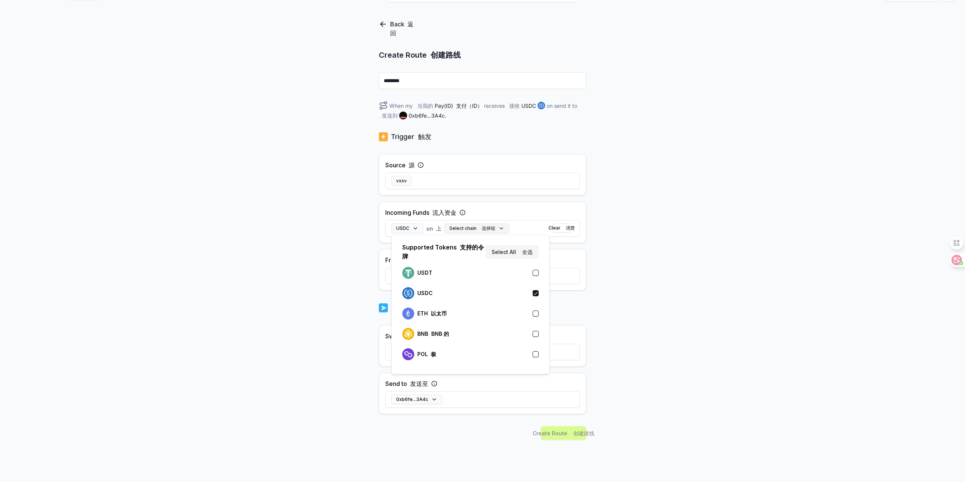
click at [496, 226] on button "Select chain 选择链" at bounding box center [476, 228] width 65 height 10
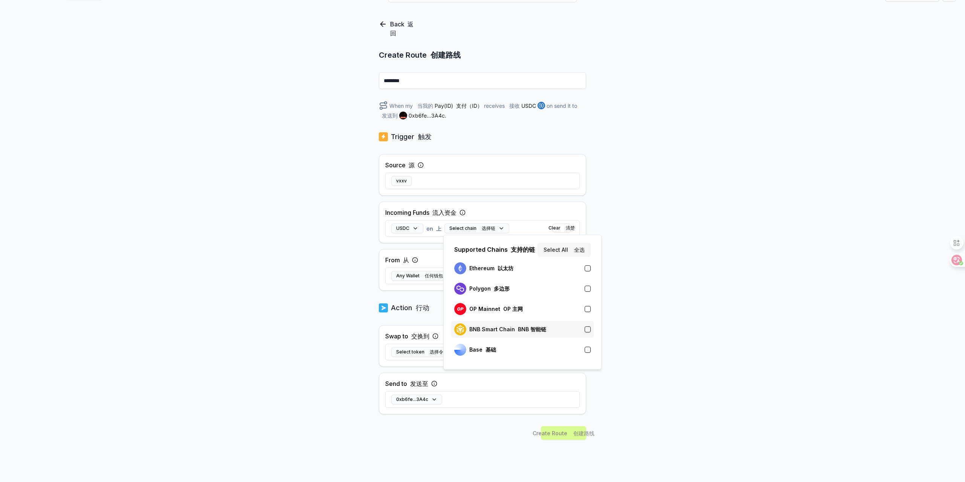
click at [507, 328] on p "BNB Smart Chain BNB 智能链" at bounding box center [507, 329] width 77 height 6
drag, startPoint x: 507, startPoint y: 328, endPoint x: 752, endPoint y: 275, distance: 250.5
click at [752, 275] on div "Back 返回 Create Route 创建路线 ******** When my 当我的 Pay(ID) 支付（ID） receives 接收 USDC …" at bounding box center [482, 235] width 965 height 461
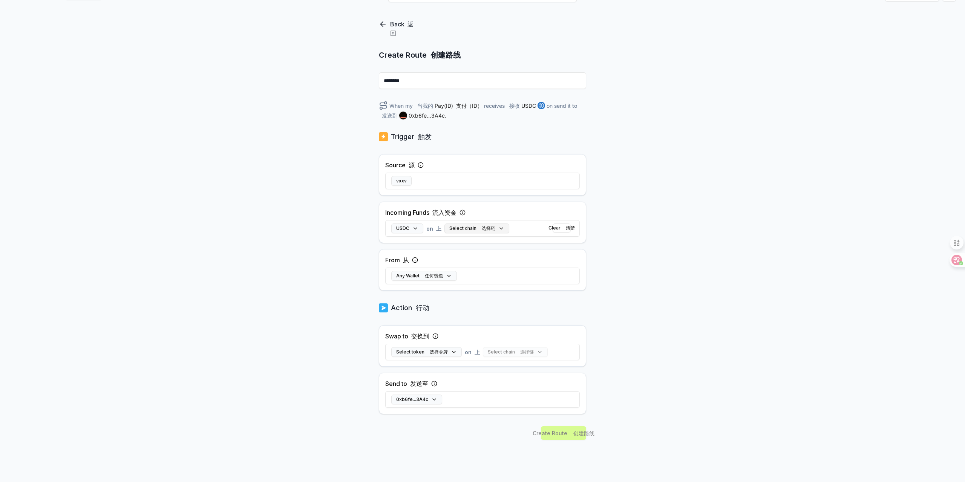
click at [498, 228] on button "Select chain 选择链" at bounding box center [476, 228] width 65 height 10
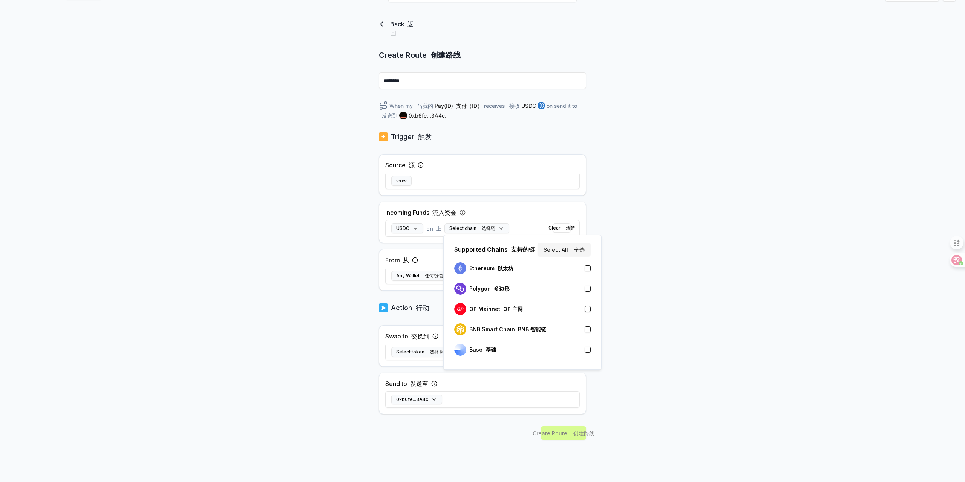
click at [588, 330] on button "button" at bounding box center [587, 329] width 6 height 6
click at [682, 307] on div "Back 返回 Create Route 创建路线 ******** When my 当我的 Pay(ID) 支付（ID） receives 接收 USDC …" at bounding box center [482, 235] width 965 height 461
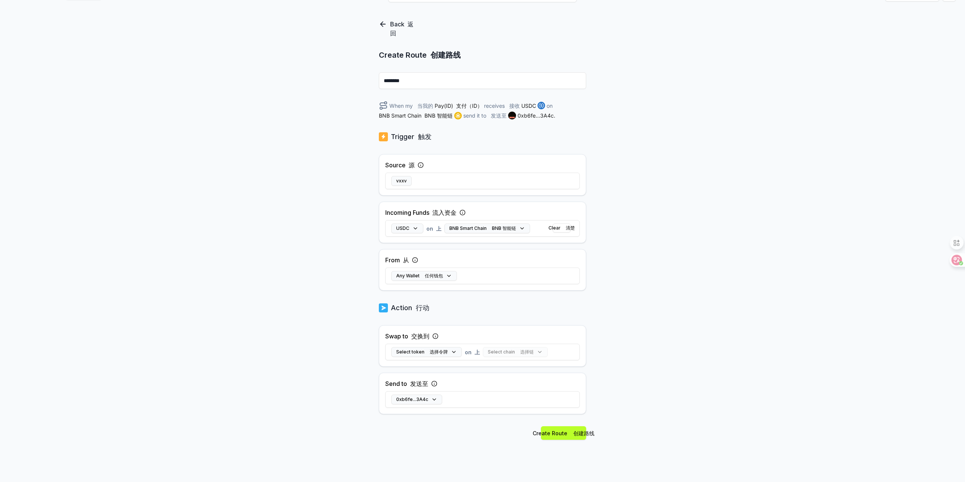
click at [441, 347] on div "Select token 选择令牌 on 上 Select chain 选择链" at bounding box center [482, 352] width 194 height 22
click at [441, 349] on font "选择令牌" at bounding box center [439, 352] width 18 height 6
click at [484, 262] on div "USDC" at bounding box center [470, 264] width 136 height 12
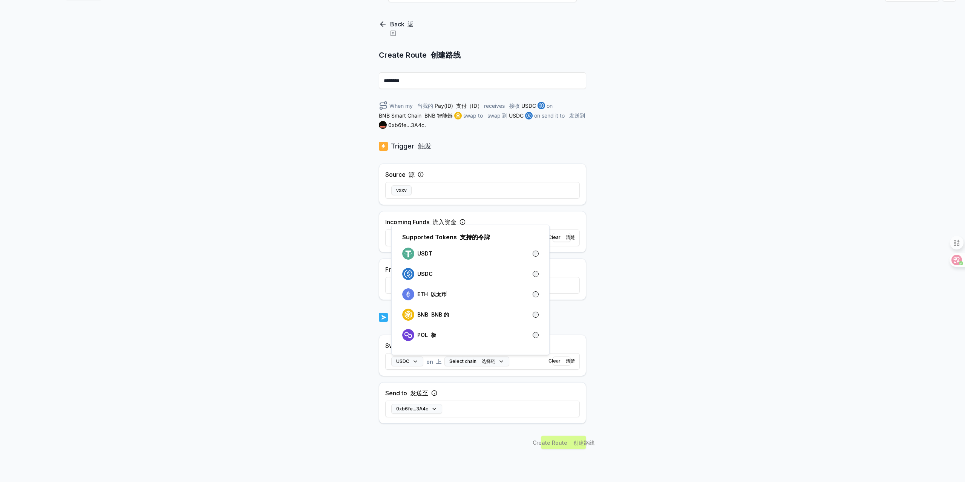
click at [641, 327] on div "Back 返回 Create Route 创建路线 ******** When my 当我的 Pay(ID) 支付（ID） receives 接收 USDC …" at bounding box center [482, 235] width 965 height 461
click at [494, 359] on button "Select chain 选择链" at bounding box center [476, 361] width 65 height 10
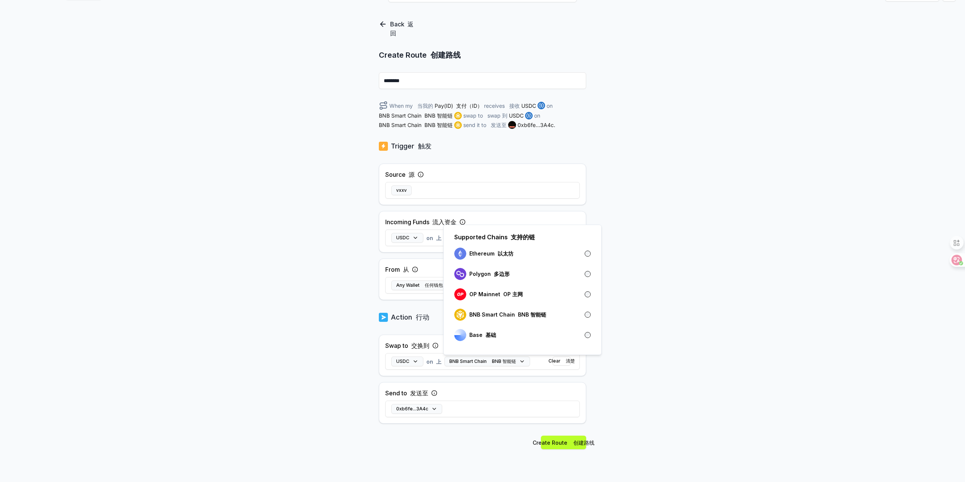
click at [651, 352] on div "Back 返回 Create Route 创建路线 ******** When my 当我的 Pay(ID) 支付（ID） receives 接收 USDC …" at bounding box center [482, 235] width 965 height 461
click at [463, 407] on div "0xb6fe...3A4c" at bounding box center [482, 409] width 194 height 22
click at [462, 412] on div "0xb6fe...3A4c" at bounding box center [482, 409] width 194 height 22
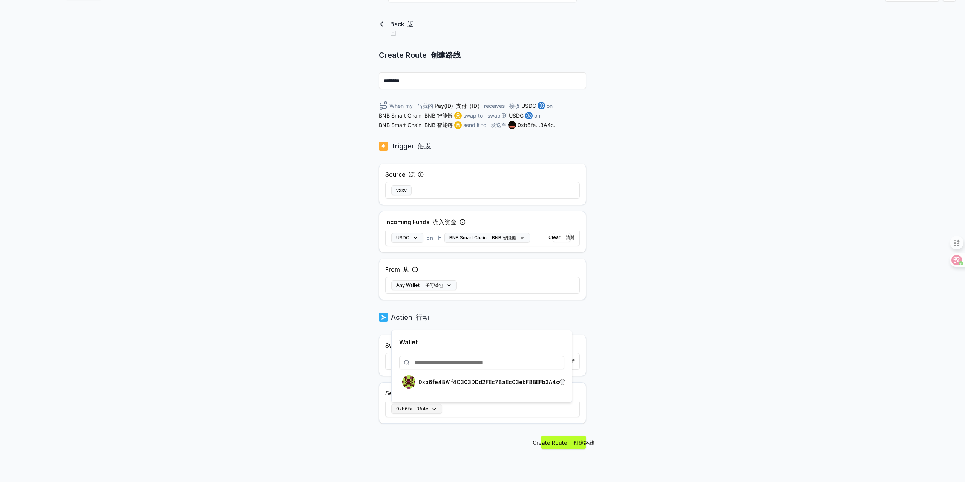
click at [430, 407] on button "0xb6fe...3A4c" at bounding box center [416, 409] width 51 height 10
click at [482, 366] on input at bounding box center [481, 363] width 165 height 14
click at [475, 364] on input at bounding box center [481, 363] width 165 height 14
paste input "**********"
type input "**********"
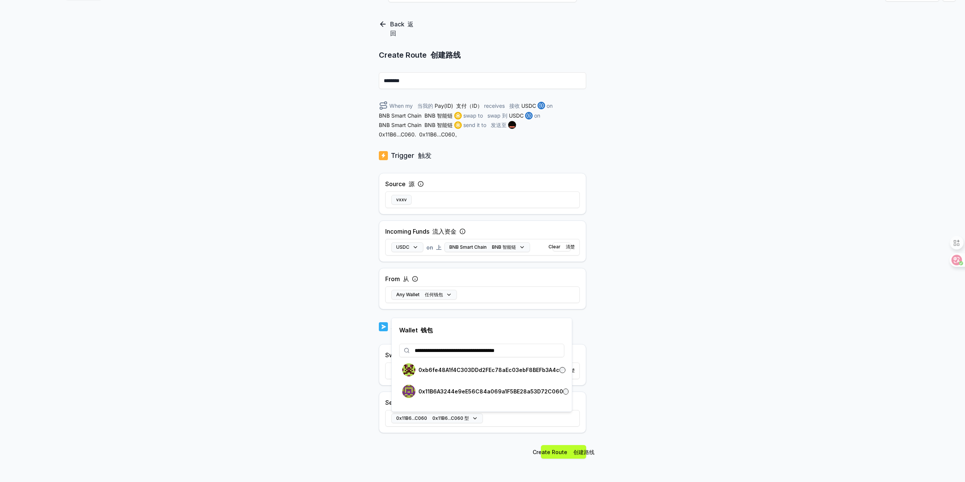
click at [662, 329] on div "Back 返回 Create Route 创建路线 ******** When my 当我的 Pay(ID) 支付（ID） receives 接收 USDC …" at bounding box center [482, 235] width 965 height 461
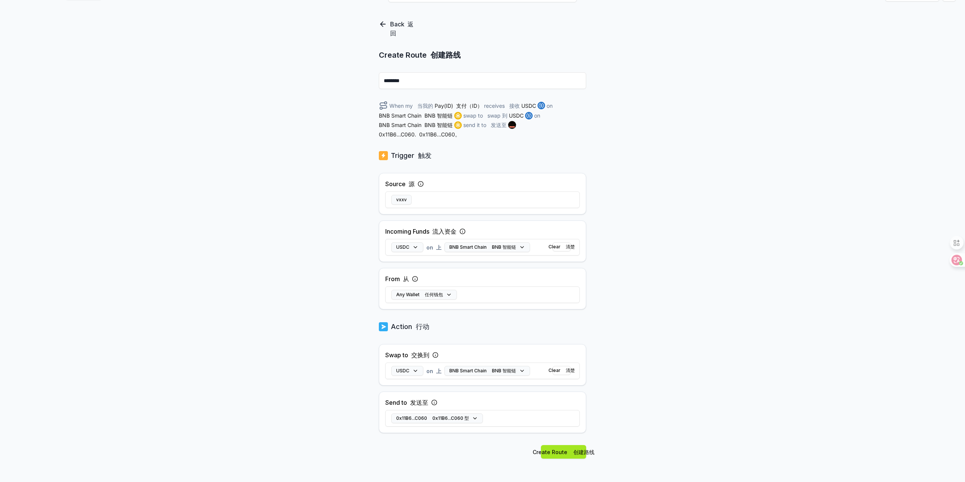
click at [582, 447] on button "Create Route 创建路线" at bounding box center [563, 452] width 45 height 14
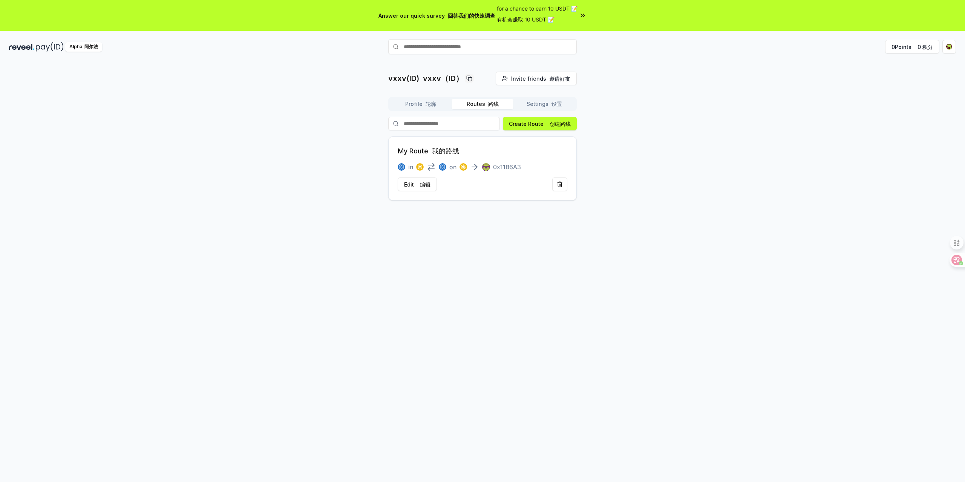
click at [505, 159] on div "My Route 我的路线 in on 0x11B6A3 Edit 编辑" at bounding box center [482, 168] width 188 height 64
click at [500, 171] on p "0x11B6A3" at bounding box center [507, 166] width 28 height 9
click at [414, 105] on button "Profile 轮廓" at bounding box center [421, 104] width 62 height 11
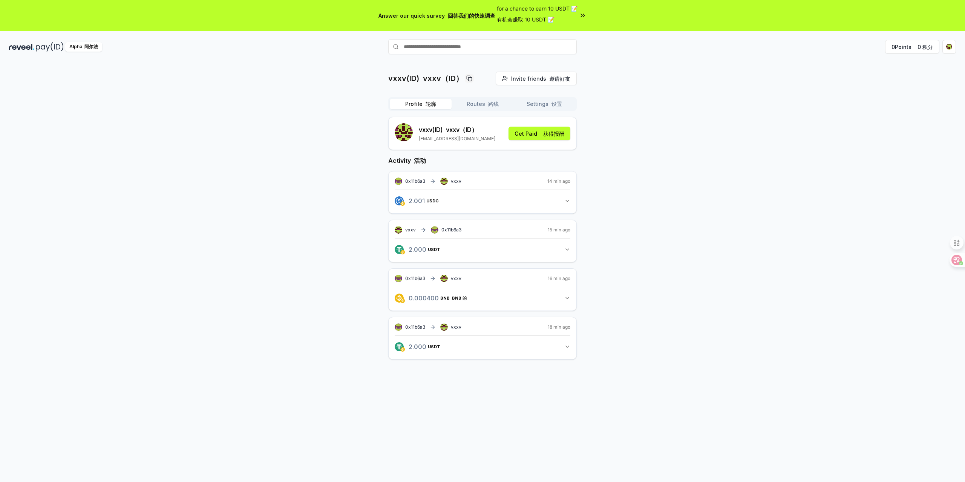
click at [742, 144] on div "vxxv(ID) vxxv（ID） Invite friends 邀请好友 Invite Profile 轮廓 Routes 路线 Settings 设置 v…" at bounding box center [482, 222] width 947 height 300
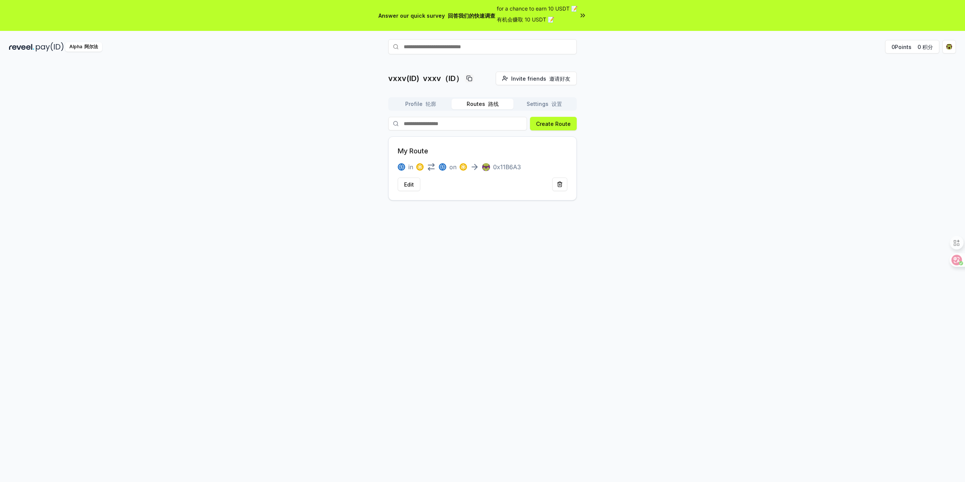
click at [468, 104] on button "Routes 路线" at bounding box center [482, 104] width 62 height 11
click at [426, 185] on font "编辑" at bounding box center [425, 184] width 11 height 6
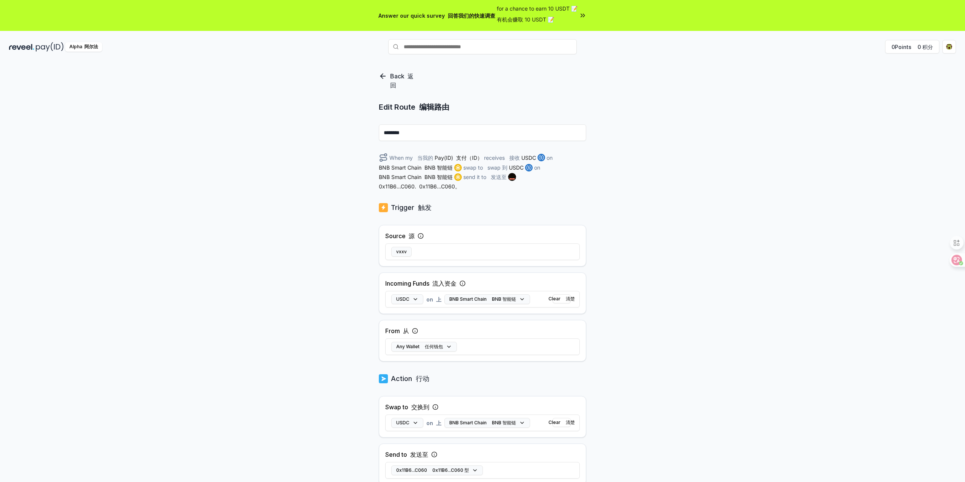
click at [379, 73] on icon at bounding box center [383, 76] width 8 height 9
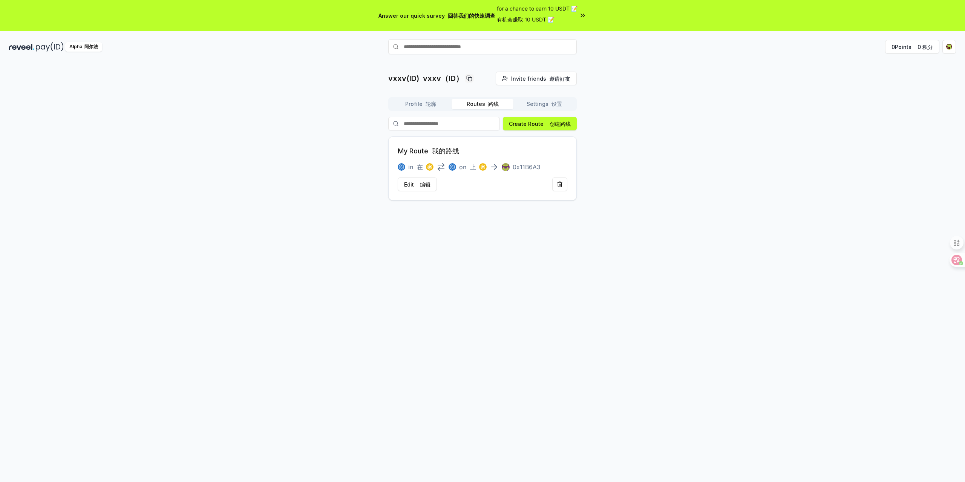
click at [529, 181] on div "Edit 编辑" at bounding box center [483, 184] width 170 height 14
click at [478, 49] on input "text" at bounding box center [482, 46] width 188 height 15
type input "*********"
click at [556, 63] on span "Pay 支付" at bounding box center [561, 61] width 26 height 11
click at [568, 59] on font "支付" at bounding box center [565, 61] width 9 height 6
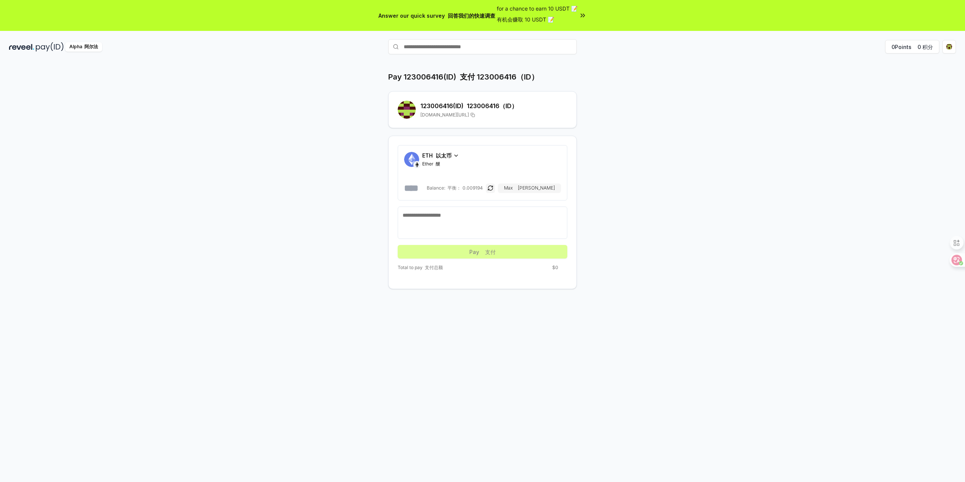
click at [445, 155] on font "以太币" at bounding box center [444, 155] width 16 height 6
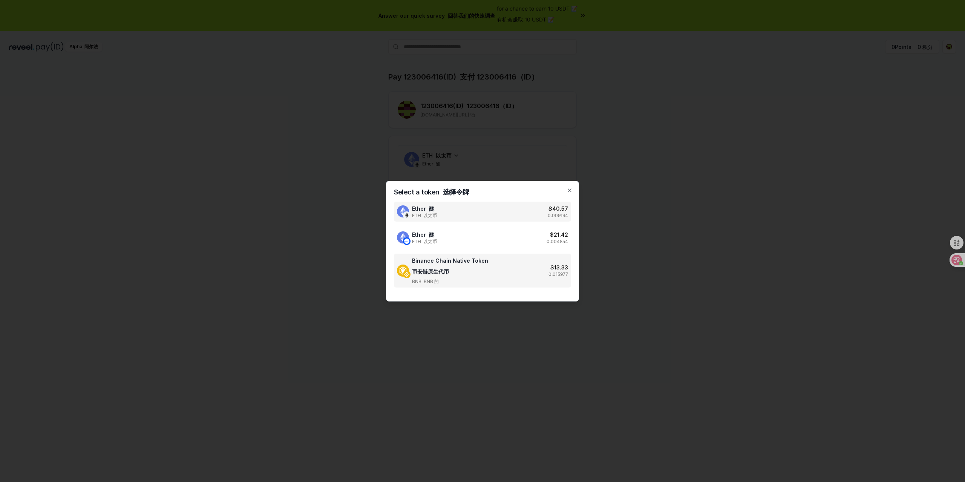
click at [538, 271] on div "Binance Chain Native Token 币安链原生代币 BNB BNB 的 $ 13.33 0.015977" at bounding box center [482, 271] width 177 height 34
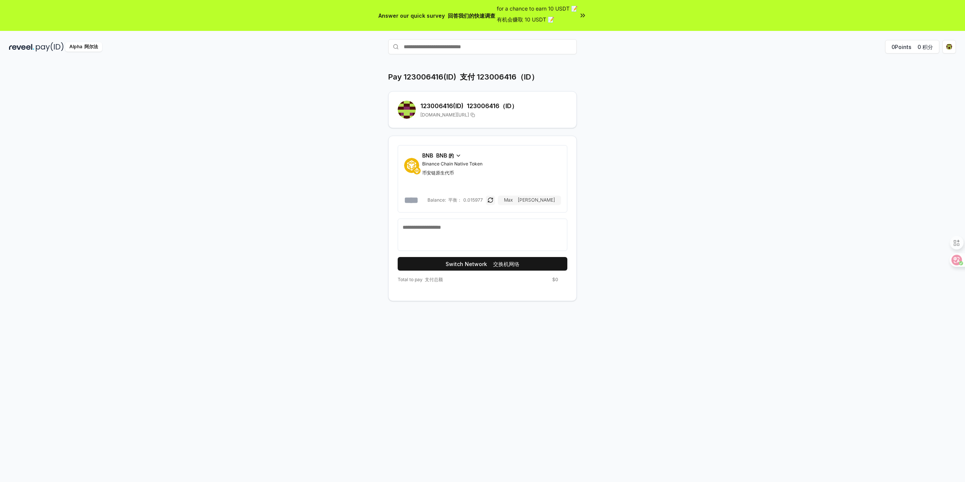
click at [600, 150] on div "Pay 123006416(ID) 支付 123006416（ID） 123006416 (ID) 123006416（ID） [DOMAIN_NAME][U…" at bounding box center [482, 186] width 452 height 229
click at [547, 201] on font "[PERSON_NAME]" at bounding box center [536, 200] width 37 height 6
type input "**********"
click at [426, 202] on input "**********" at bounding box center [415, 200] width 22 height 12
click at [666, 156] on div "Pay 123006416(ID) 支付 123006416（ID） 123006416 (ID) 123006416（ID） [DOMAIN_NAME][U…" at bounding box center [482, 186] width 452 height 229
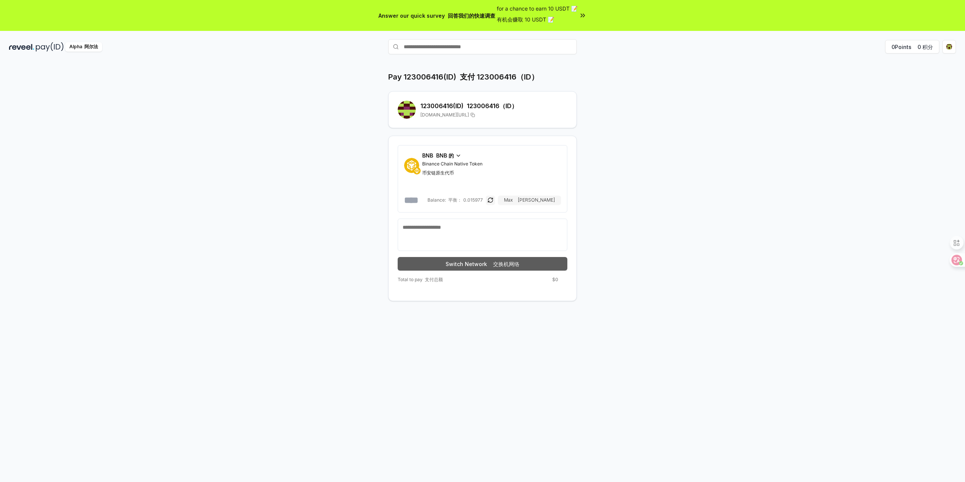
click at [531, 257] on button "Switch Network 交换机网络" at bounding box center [483, 264] width 170 height 14
click at [495, 200] on button "button" at bounding box center [490, 200] width 9 height 9
click at [425, 204] on input "number" at bounding box center [420, 200] width 21 height 12
type input "*"
click at [629, 251] on div "Pay 123006416(ID) 支付 123006416（ID） 123006416 (ID) 123006416（ID） [DOMAIN_NAME][U…" at bounding box center [482, 186] width 452 height 229
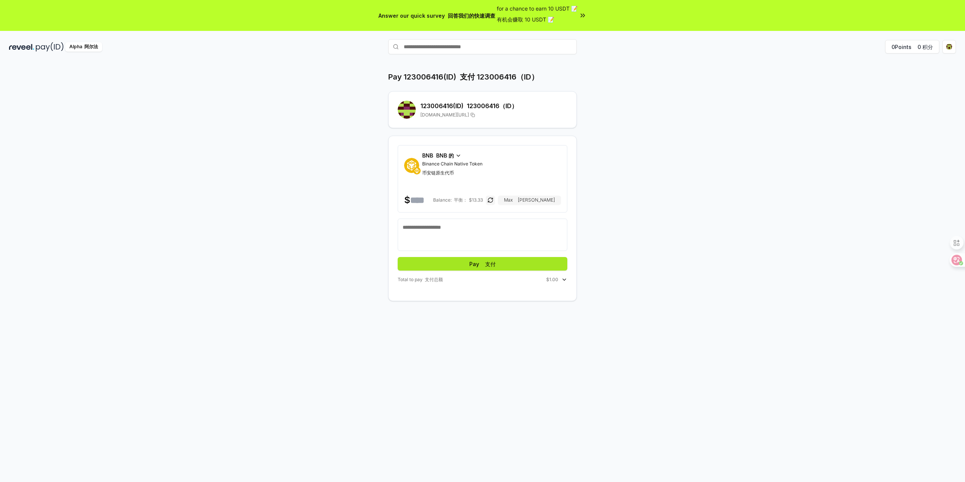
click at [516, 265] on button "Pay 支付" at bounding box center [483, 264] width 170 height 14
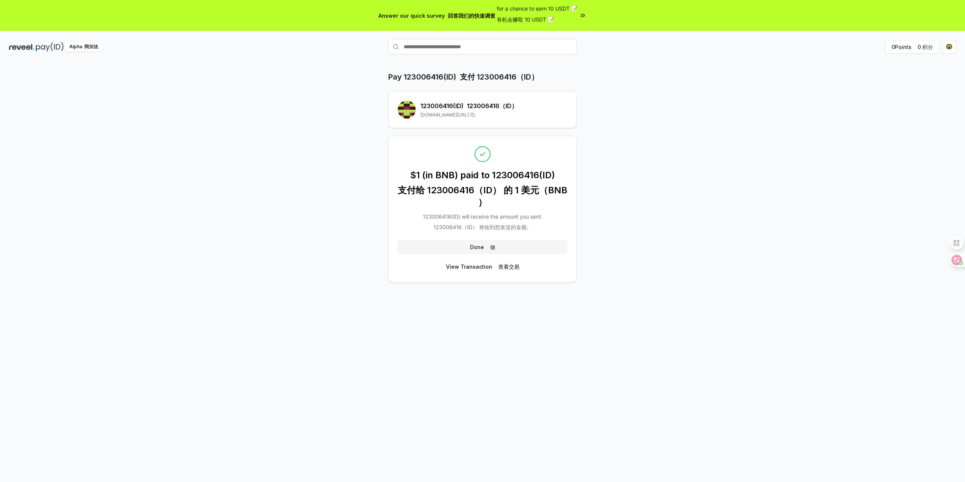
click at [815, 197] on div "Pay 123006416(ID) 支付 123006416（ID） 123006416 (ID) 123006416（ID） [DOMAIN_NAME][U…" at bounding box center [482, 287] width 965 height 461
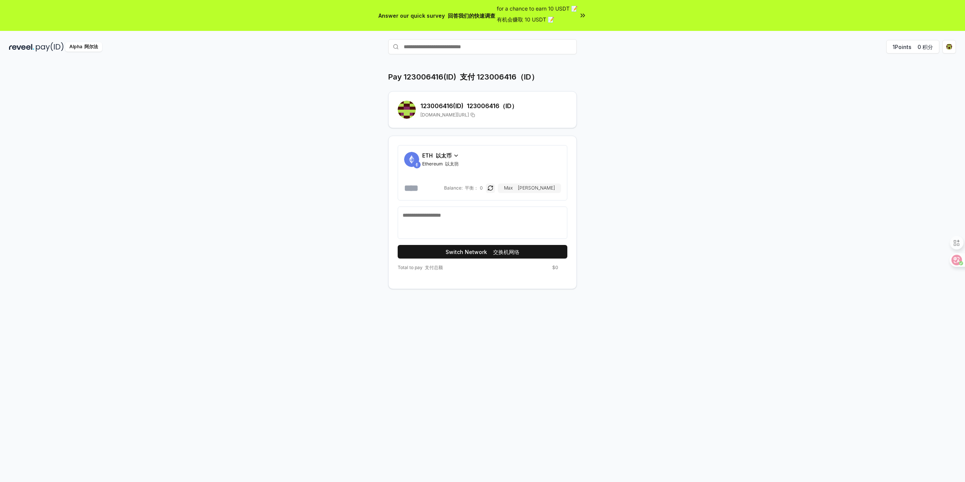
click at [450, 158] on font "以太币" at bounding box center [444, 155] width 16 height 6
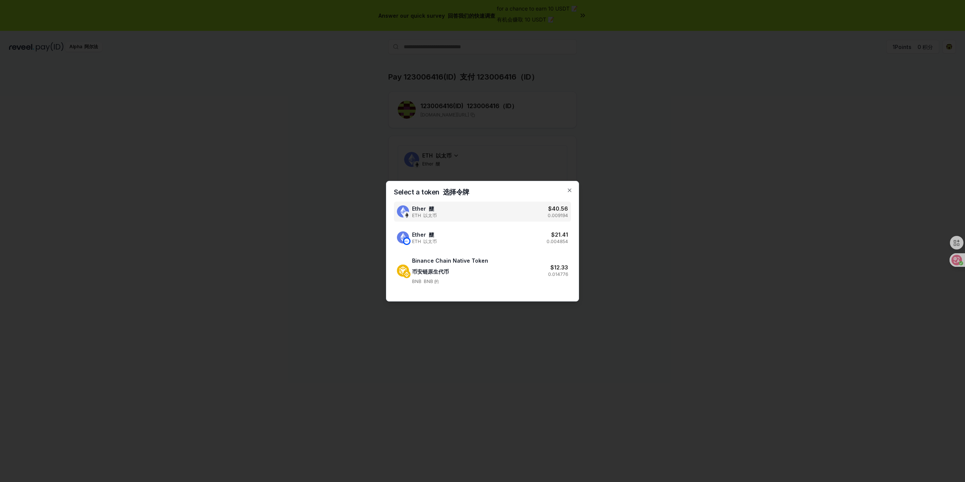
drag, startPoint x: 609, startPoint y: 144, endPoint x: 613, endPoint y: 143, distance: 4.3
click at [610, 144] on div at bounding box center [482, 241] width 965 height 482
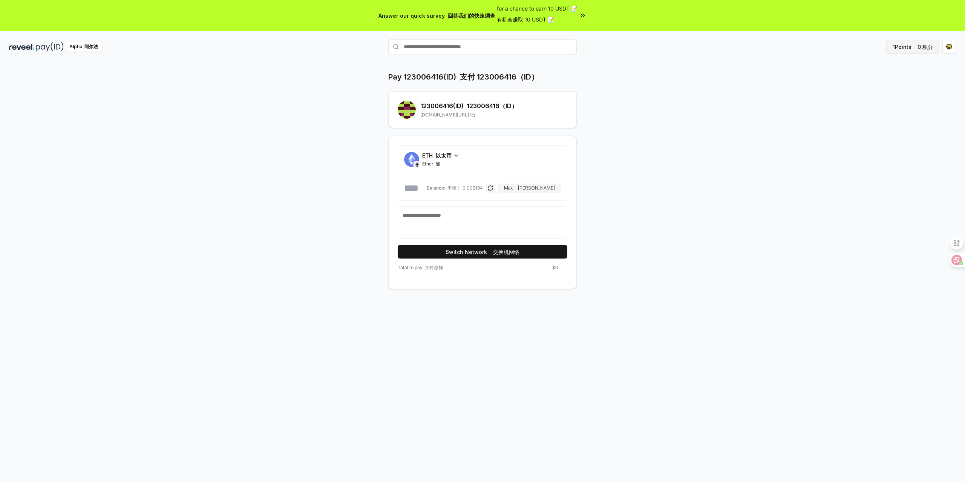
click at [925, 41] on button "1 Points 0 积分" at bounding box center [912, 47] width 53 height 14
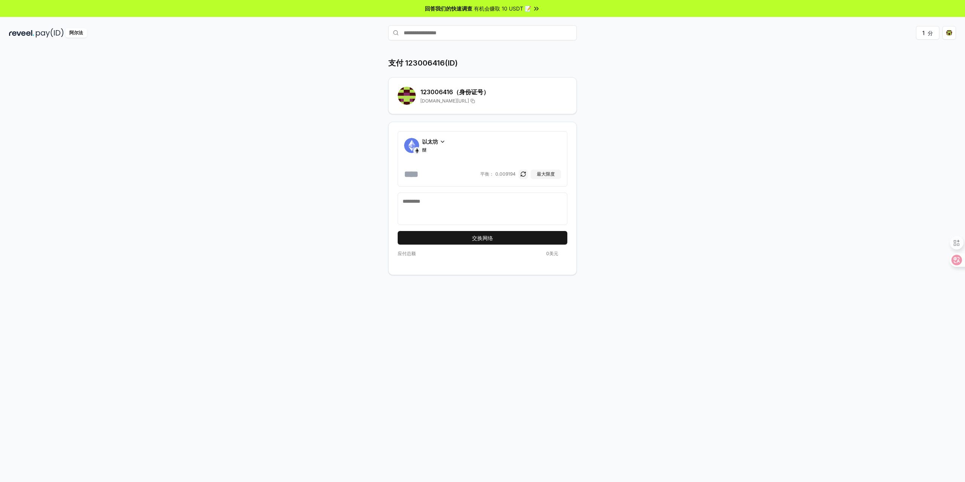
click at [918, 64] on div "支付 123006416(ID) 123006416 （身份证号） [DOMAIN_NAME][URL] 以太坊 醚 [PERSON_NAME]： 0.009…" at bounding box center [482, 273] width 965 height 461
click at [950, 34] on html "回答我们的快速调查 有机会赚取 10 USDT 📝 阿尔法 1 分 支付 123006416(ID) 123006416 （身份证号） [DOMAIN_NAM…" at bounding box center [482, 241] width 965 height 482
click at [902, 95] on font "断开钱包" at bounding box center [894, 94] width 21 height 6
click at [538, 176] on font "最大限度" at bounding box center [546, 174] width 18 height 6
type input "**********"
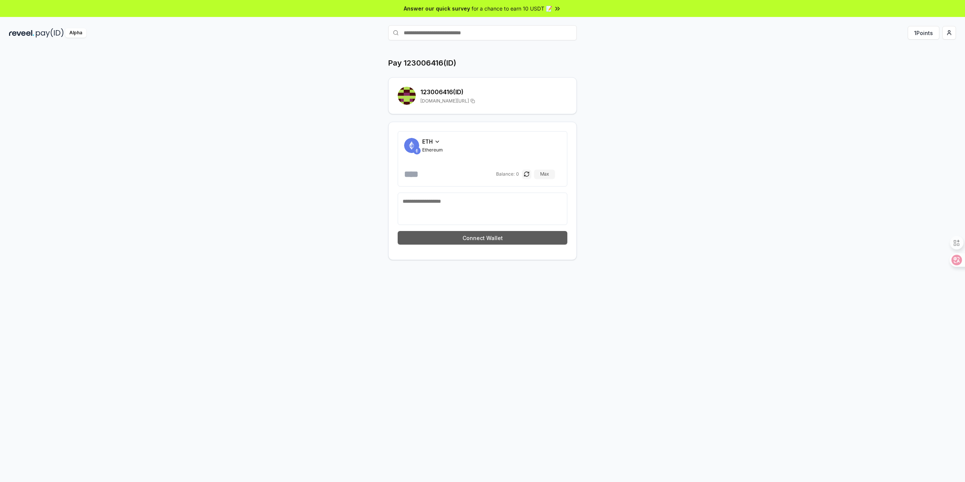
click at [509, 237] on button "Connect Wallet" at bounding box center [483, 238] width 170 height 14
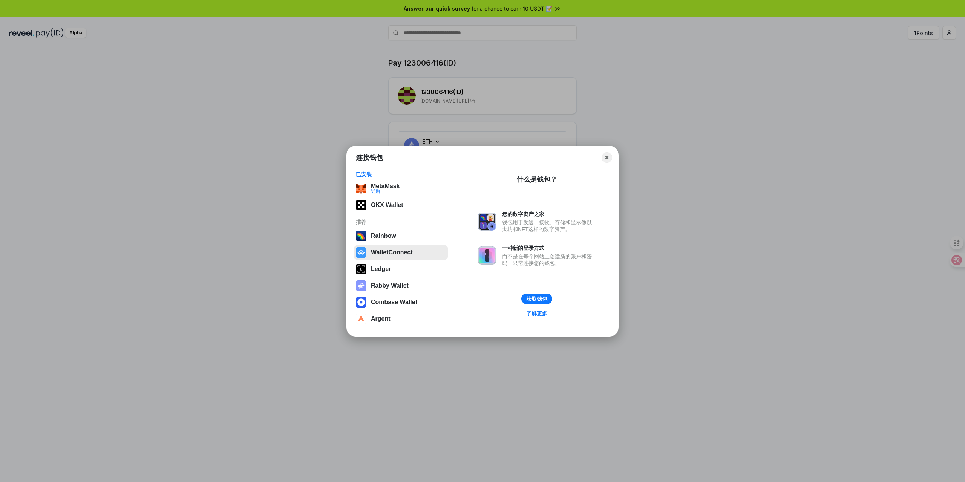
click at [399, 251] on button "WalletConnect" at bounding box center [400, 252] width 95 height 15
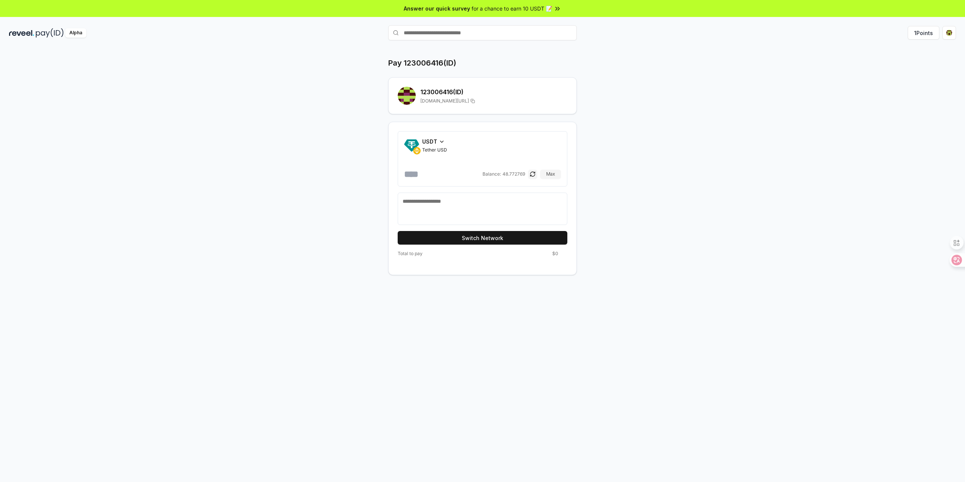
click at [437, 140] on div "USDT" at bounding box center [434, 142] width 25 height 8
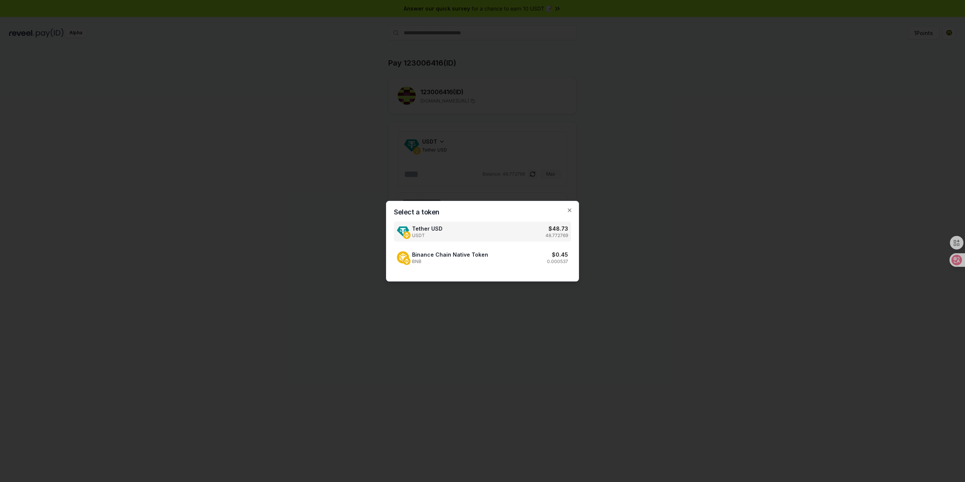
click at [492, 152] on div at bounding box center [482, 241] width 965 height 482
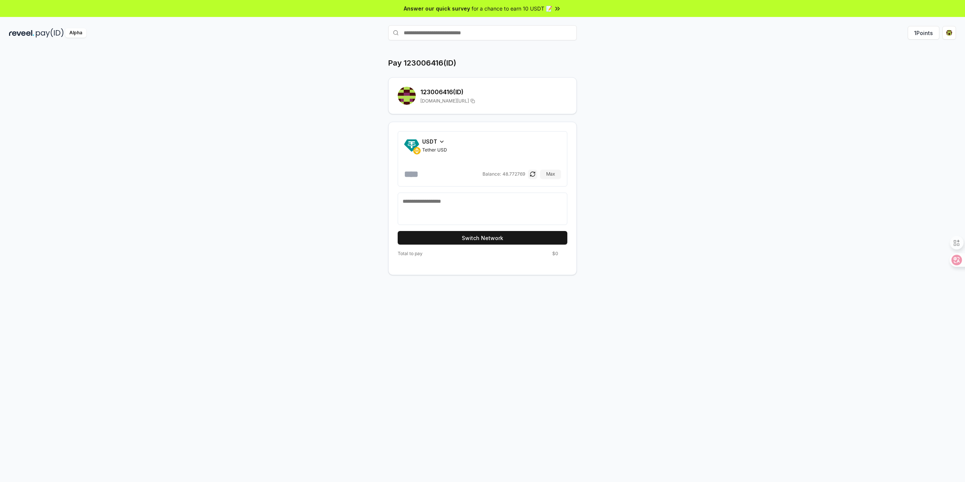
click at [437, 144] on div "USDT" at bounding box center [434, 142] width 25 height 8
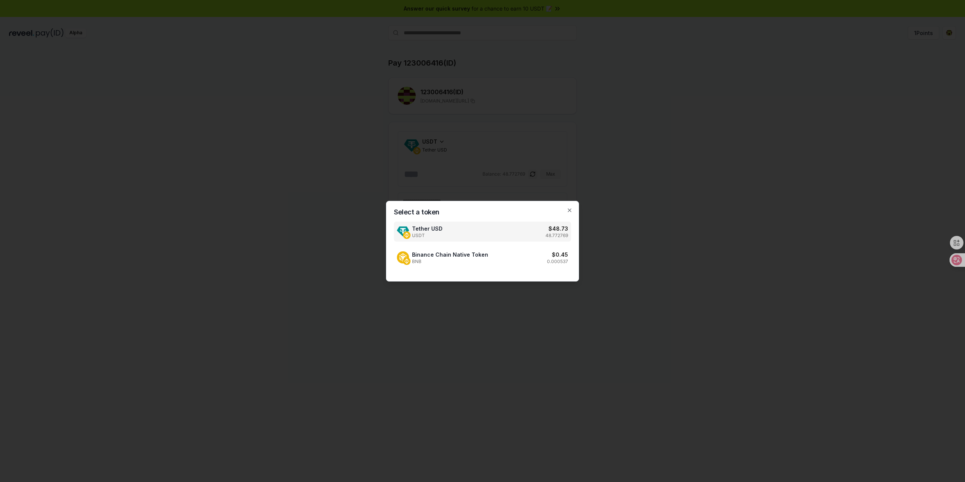
click at [522, 145] on div at bounding box center [482, 241] width 965 height 482
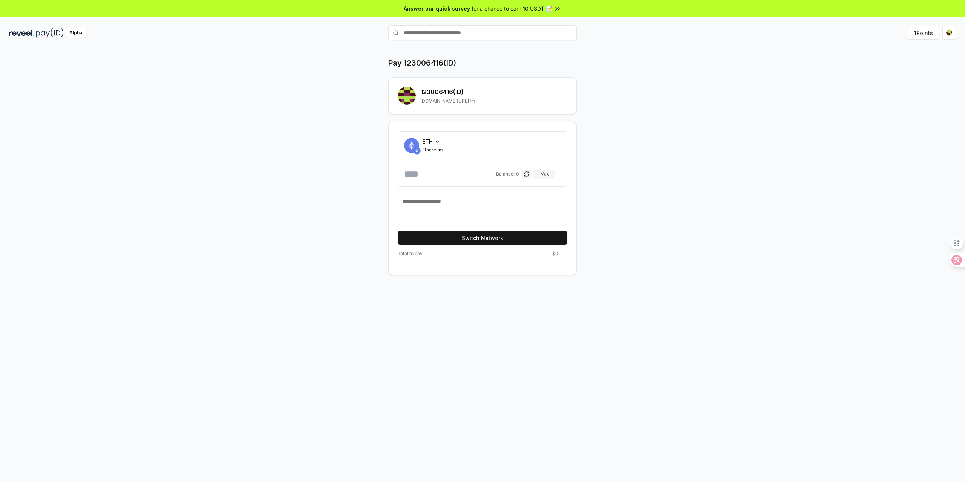
click at [442, 140] on div "ETH" at bounding box center [432, 142] width 21 height 8
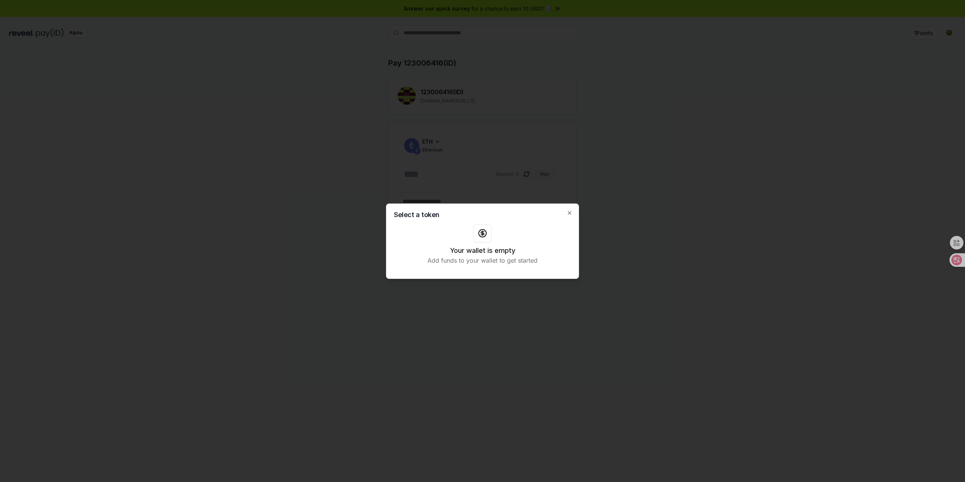
drag, startPoint x: 592, startPoint y: 174, endPoint x: 597, endPoint y: 171, distance: 6.1
click at [592, 173] on div at bounding box center [482, 241] width 965 height 482
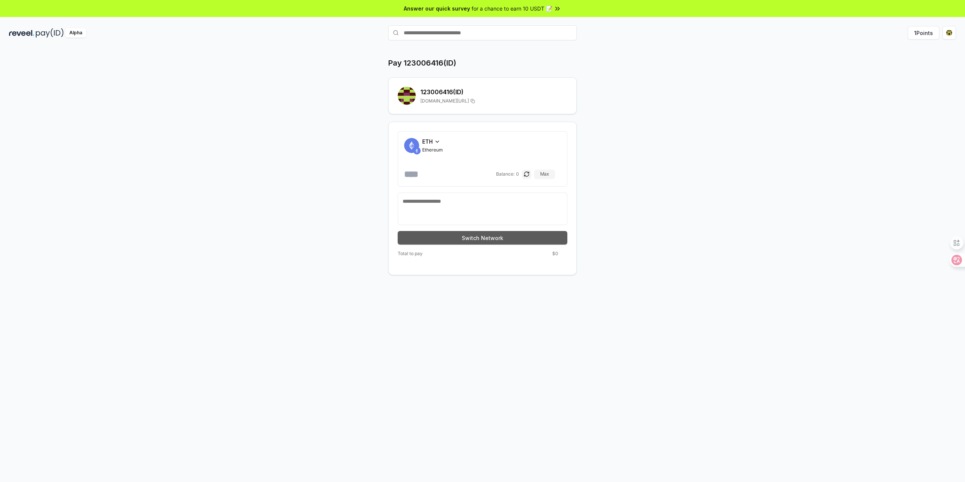
click at [500, 237] on button "Switch Network" at bounding box center [483, 238] width 170 height 14
click at [673, 130] on div "Pay 123006416(ID) 123006416 (ID) reveel.id/pay/123006416 USDT Tether USD Balanc…" at bounding box center [482, 166] width 452 height 217
click at [439, 140] on icon at bounding box center [442, 142] width 6 height 6
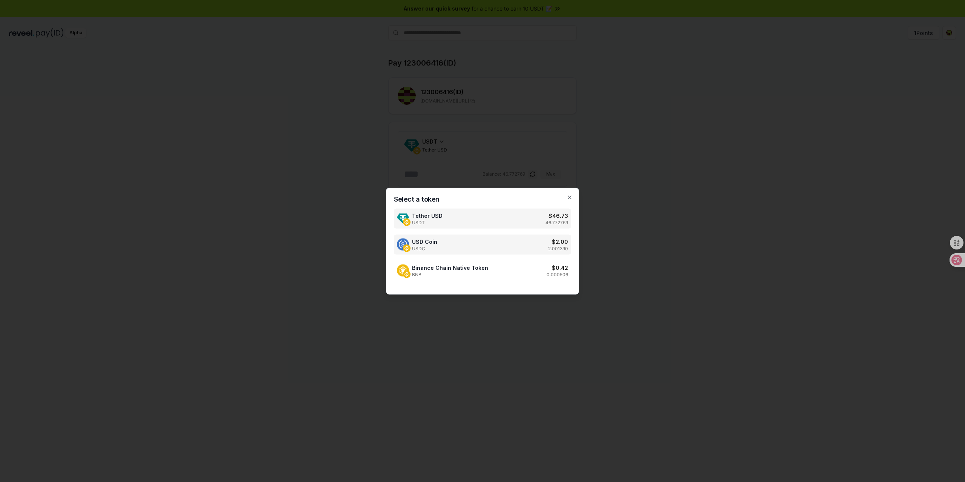
click at [446, 249] on div "USD Coin USDC $ 2.00 2.001390" at bounding box center [482, 244] width 177 height 20
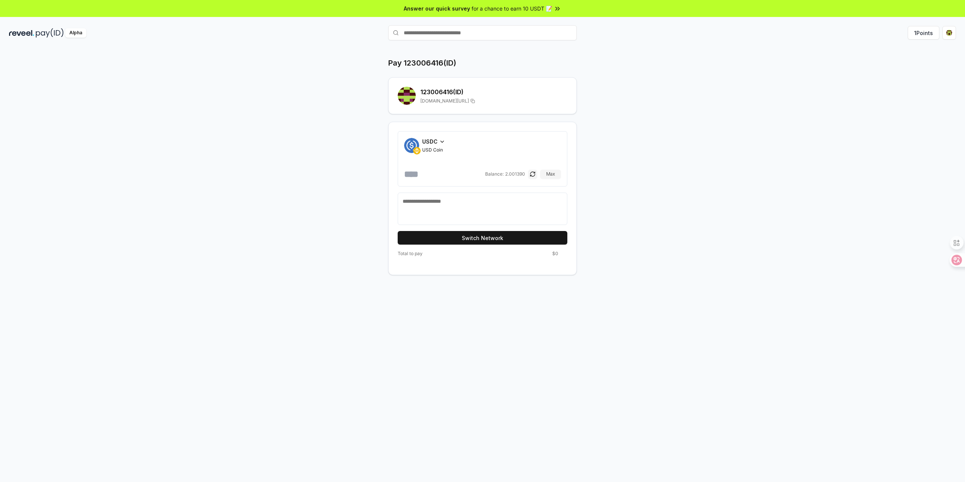
click at [444, 177] on input "number" at bounding box center [444, 174] width 80 height 12
type input "*"
click at [669, 221] on div "Pay 123006416(ID) 123006416 (ID) reveel.id/pay/123006416 USDC USD Coin * Balanc…" at bounding box center [482, 166] width 452 height 217
click at [516, 234] on button "Switch Network" at bounding box center [483, 238] width 170 height 14
click at [439, 38] on input "text" at bounding box center [482, 32] width 188 height 15
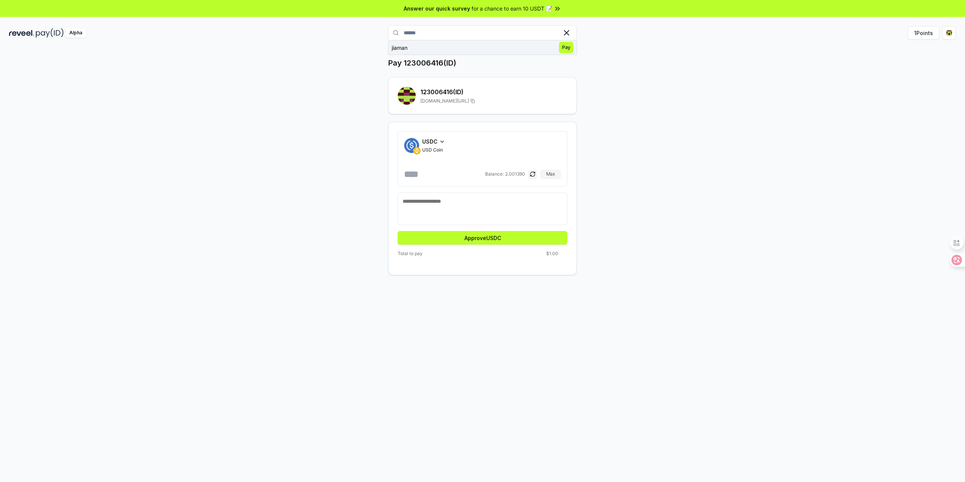
type input "******"
click at [567, 47] on span "Pay" at bounding box center [566, 47] width 14 height 11
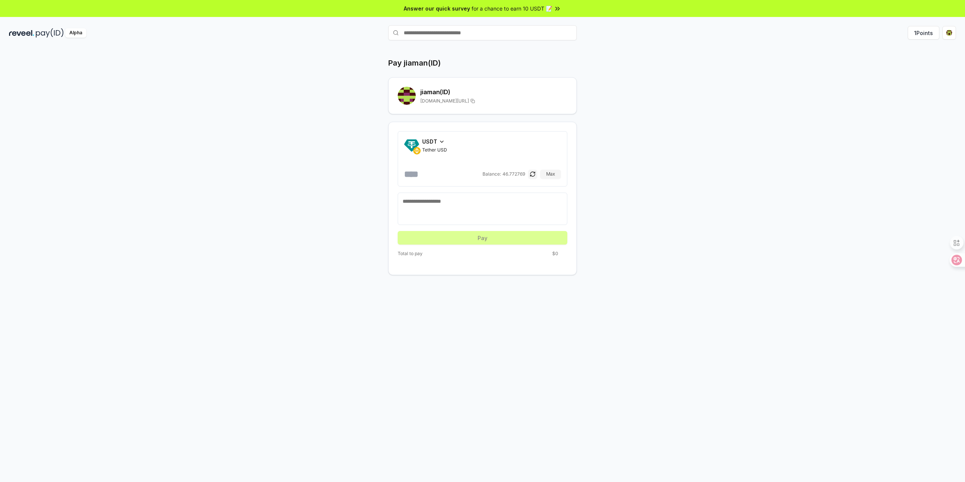
click at [441, 143] on icon at bounding box center [442, 142] width 6 height 6
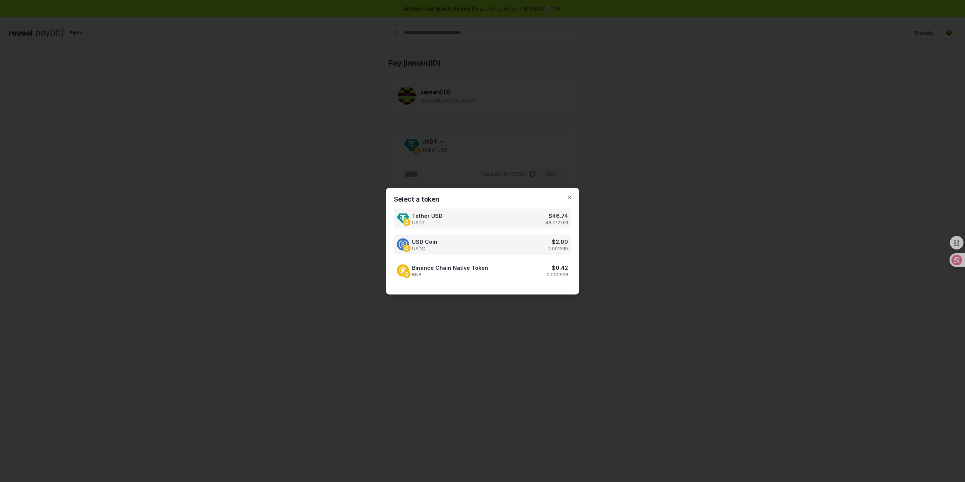
click at [440, 237] on div "USD Coin USDC $ 2.00 2.001390" at bounding box center [482, 244] width 177 height 20
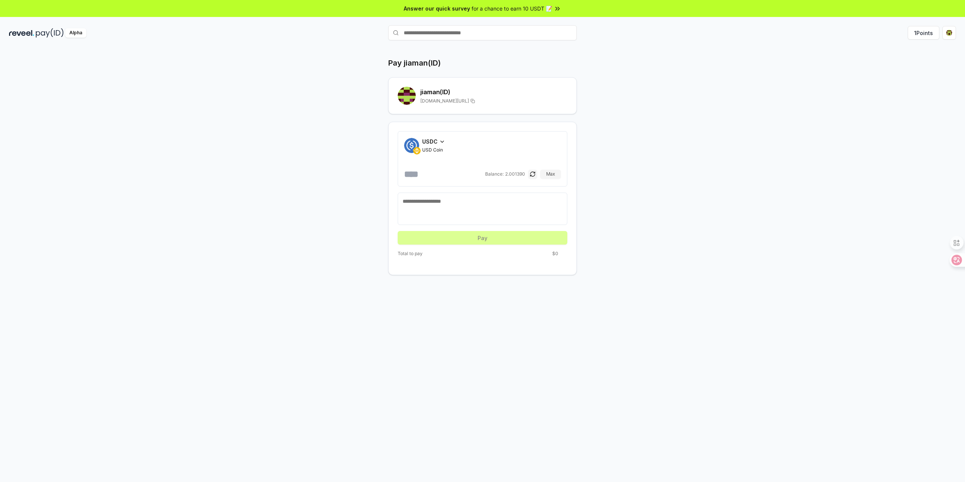
click at [444, 175] on input "number" at bounding box center [444, 174] width 80 height 12
click at [434, 203] on textarea at bounding box center [482, 208] width 160 height 23
click at [436, 178] on input "number" at bounding box center [444, 174] width 80 height 12
type input "*"
click at [494, 239] on button "Approve USDC" at bounding box center [483, 238] width 170 height 14
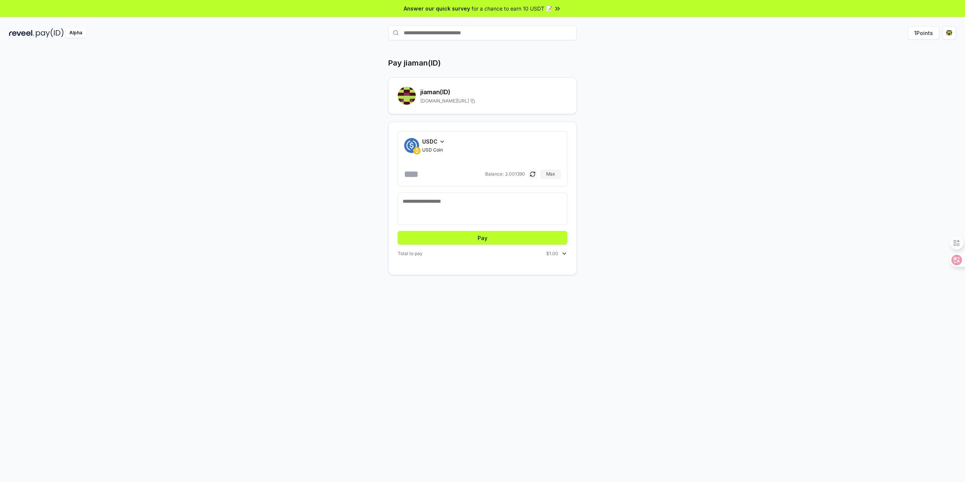
click at [532, 173] on button "button" at bounding box center [532, 174] width 9 height 9
click at [500, 240] on button "Approve USDC" at bounding box center [483, 238] width 170 height 14
click at [485, 237] on button "Pay" at bounding box center [483, 238] width 170 height 14
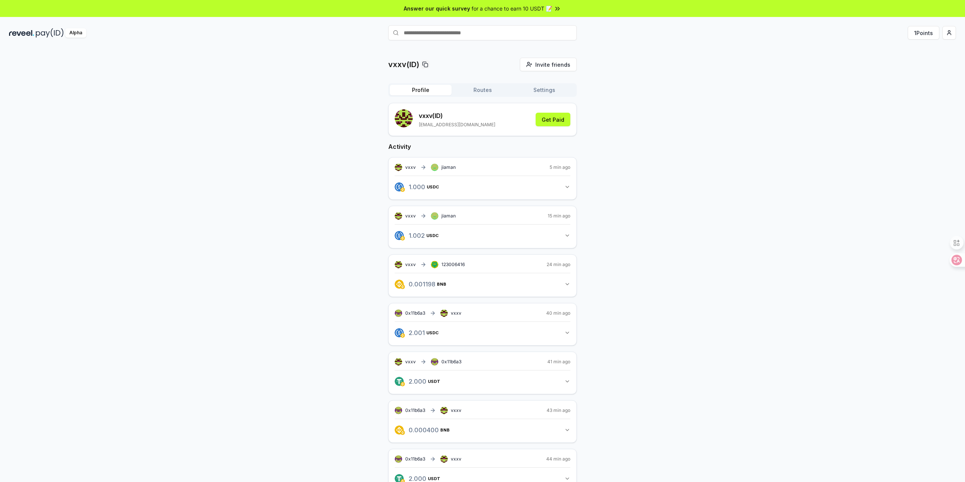
click at [730, 74] on div "vxxv(ID) Invite friends Invite Profile Routes Settings vxxv (ID) [EMAIL_ADDRESS…" at bounding box center [482, 281] width 947 height 446
click at [697, 38] on div "1 Points" at bounding box center [797, 33] width 315 height 14
click at [664, 43] on div "vxxv(ID) Invite friends Invite Profile Routes Settings vxxv (ID) [EMAIL_ADDRESS…" at bounding box center [482, 273] width 965 height 461
click at [754, 107] on div "vxxv(ID) Invite friends Invite Profile Routes Settings vxxv (ID) [EMAIL_ADDRESS…" at bounding box center [482, 329] width 947 height 543
